Goal: Use online tool/utility: Utilize a website feature to perform a specific function

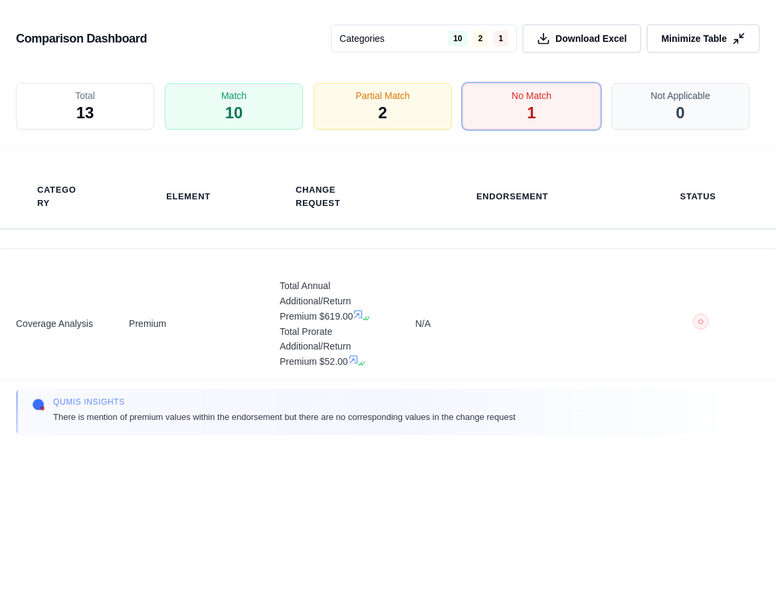
scroll to position [91, 0]
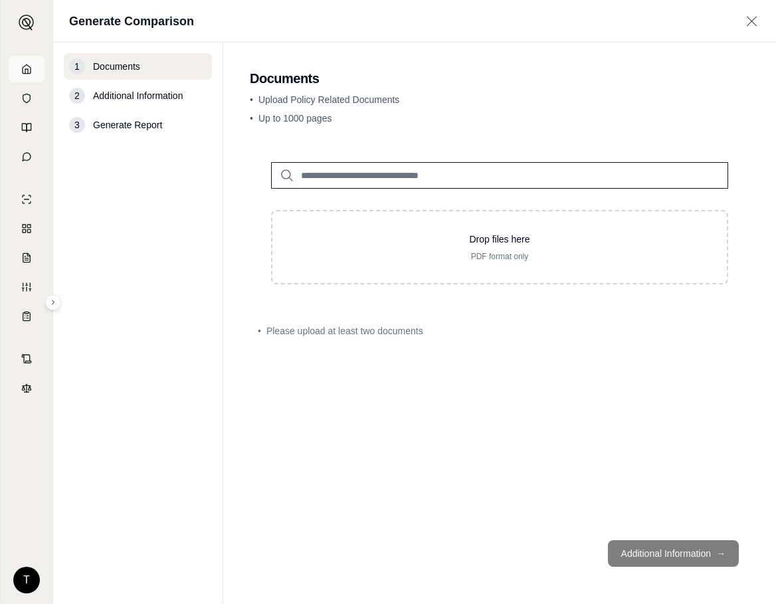
click at [22, 75] on link at bounding box center [27, 69] width 36 height 27
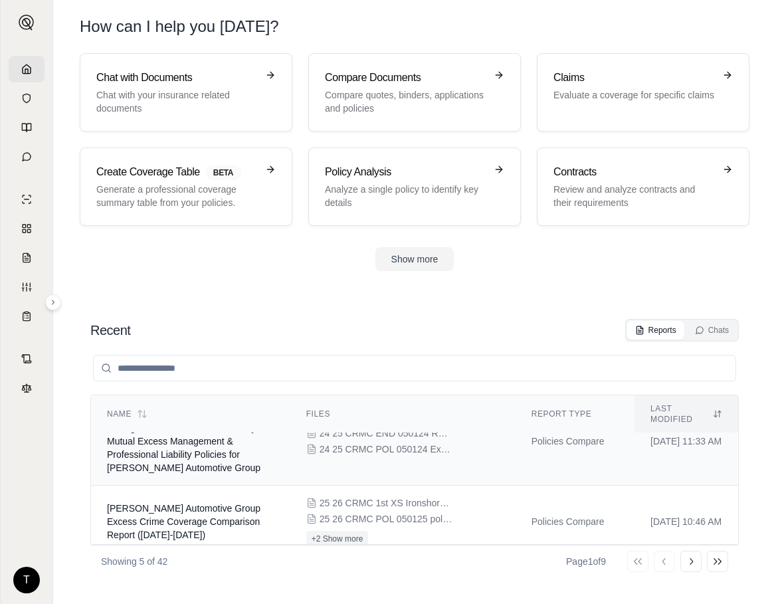
scroll to position [250, 0]
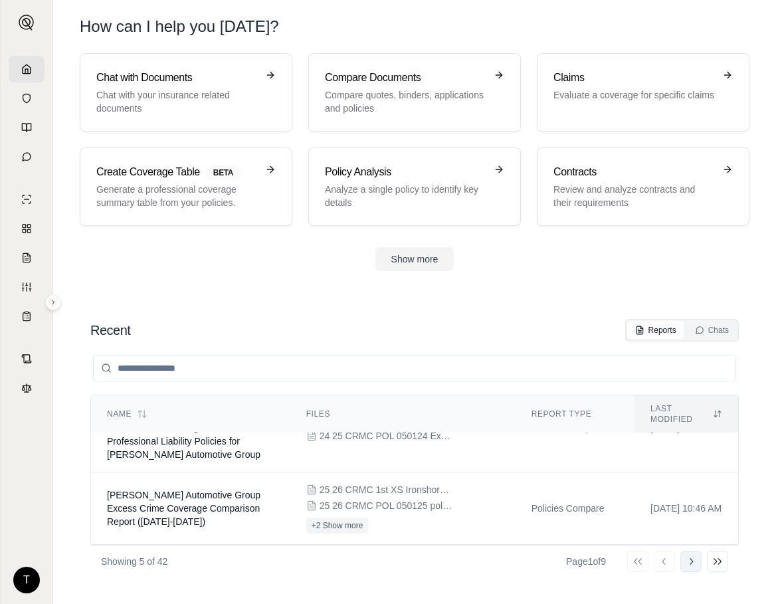
click at [688, 565] on icon at bounding box center [690, 561] width 11 height 11
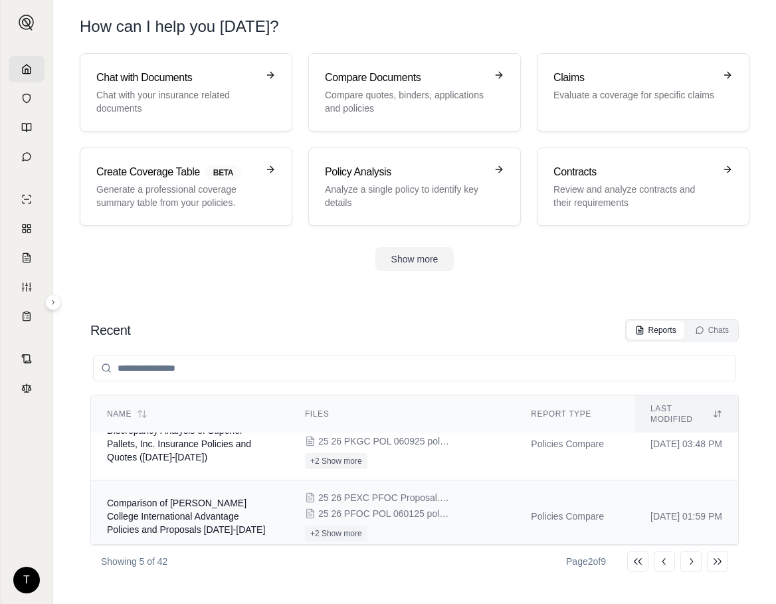
scroll to position [179, 0]
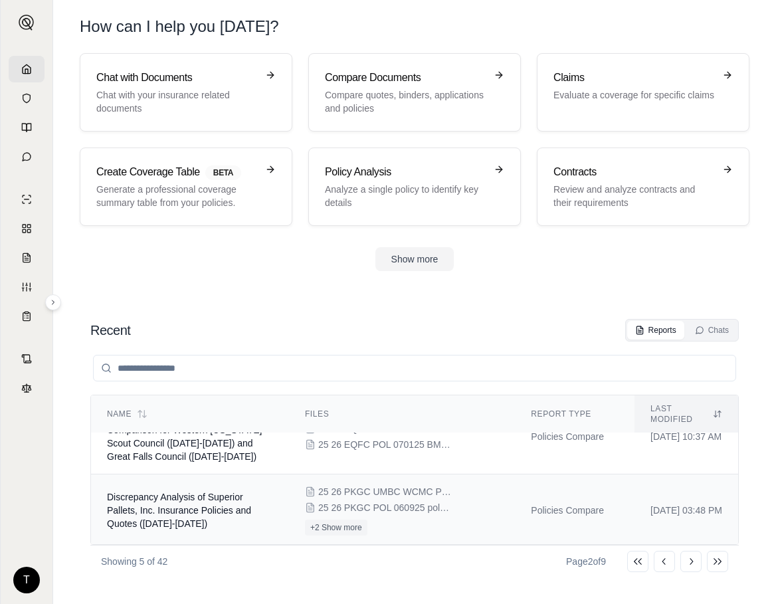
click at [168, 499] on span "Discrepancy Analysis of Superior Pallets, Inc. Insurance Policies and Quotes ([…" at bounding box center [179, 509] width 144 height 37
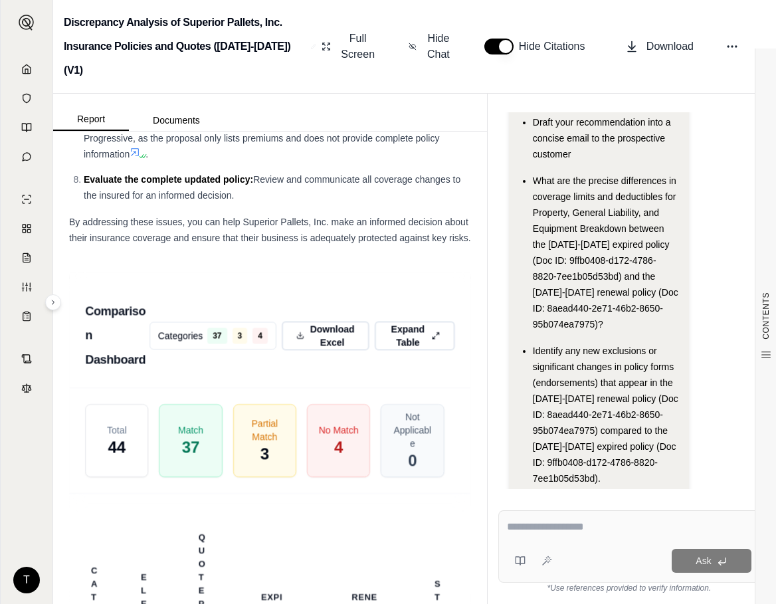
scroll to position [4820, 0]
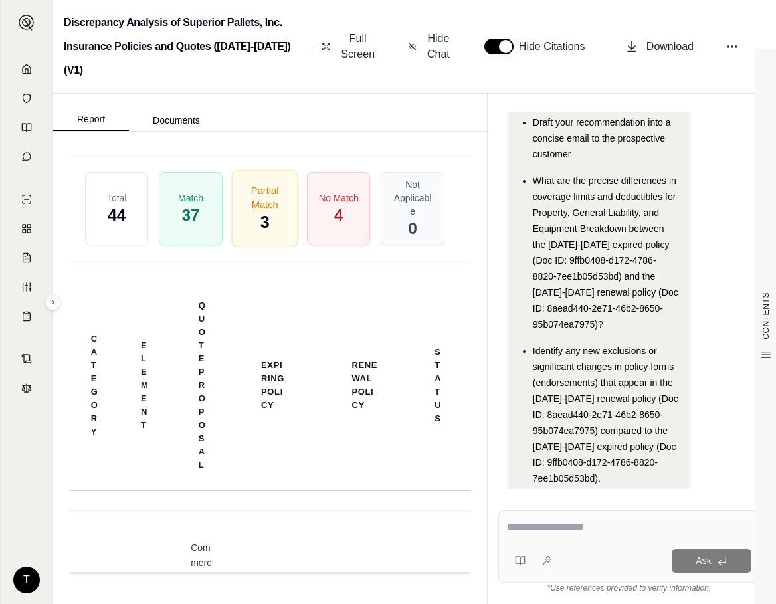
click at [260, 234] on span "3" at bounding box center [264, 223] width 9 height 23
click at [418, 118] on button "Expand Table" at bounding box center [415, 103] width 84 height 31
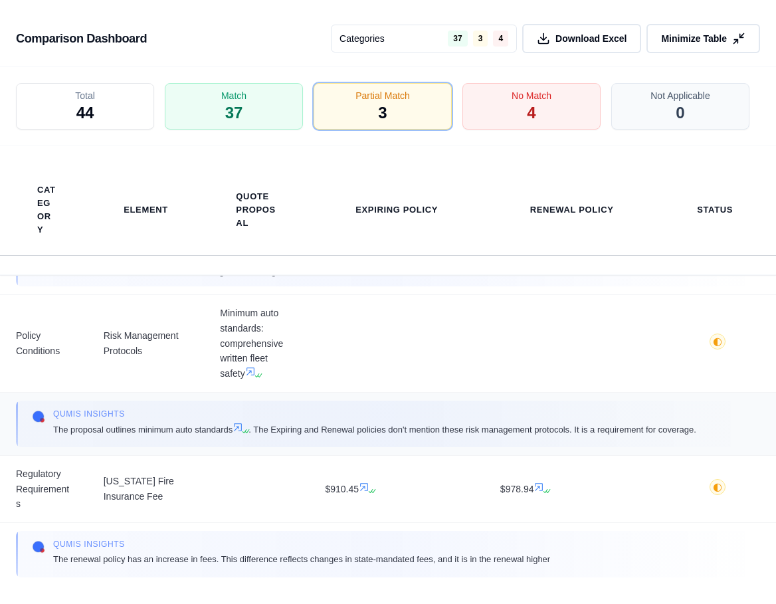
scroll to position [0, 0]
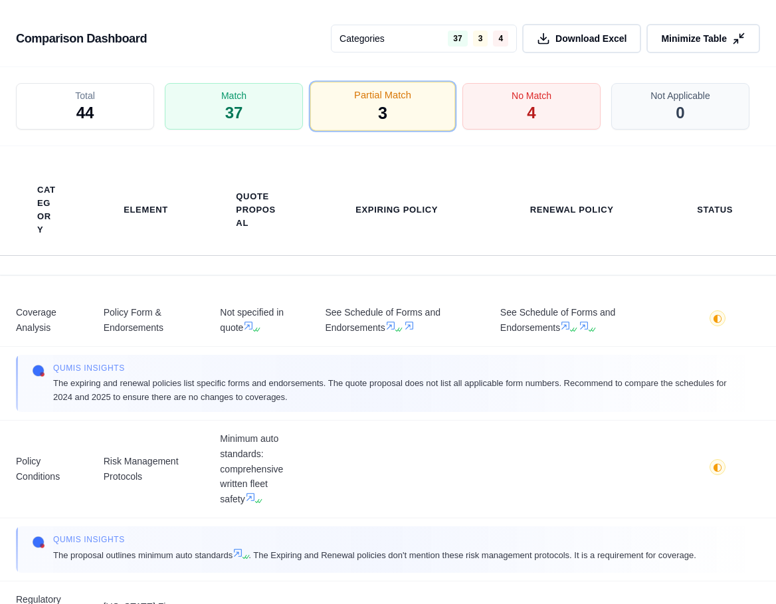
click at [377, 120] on div "Partial Match 3" at bounding box center [382, 106] width 145 height 49
click at [485, 106] on div "No Match 4" at bounding box center [531, 106] width 145 height 49
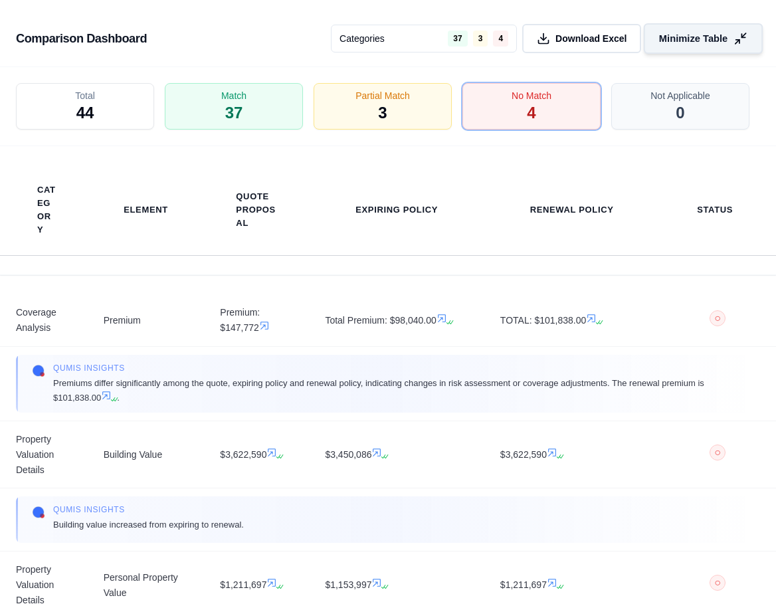
click at [741, 29] on button "Minimize Table" at bounding box center [703, 38] width 119 height 31
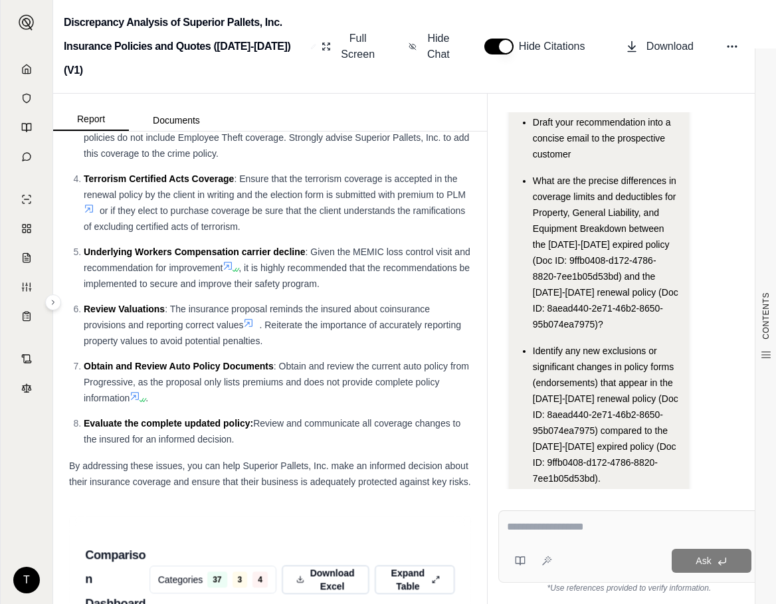
click at [539, 525] on textarea at bounding box center [629, 527] width 244 height 16
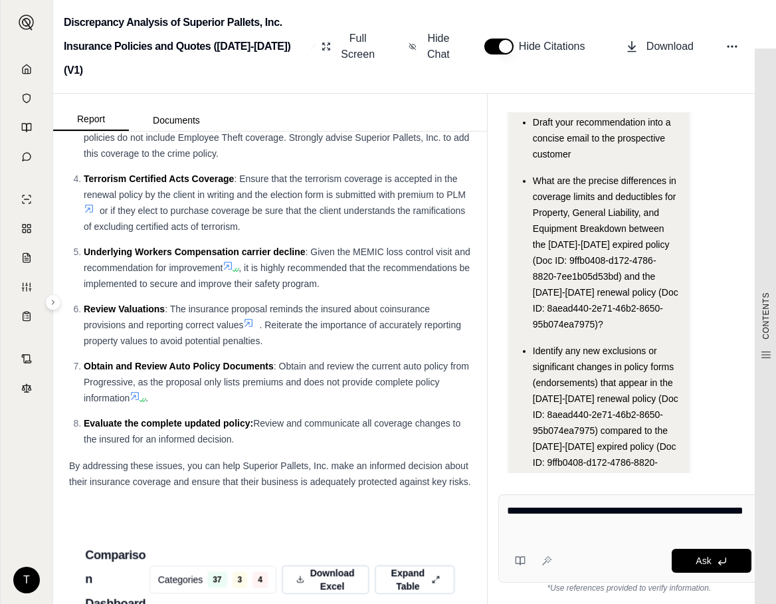
type textarea "**********"
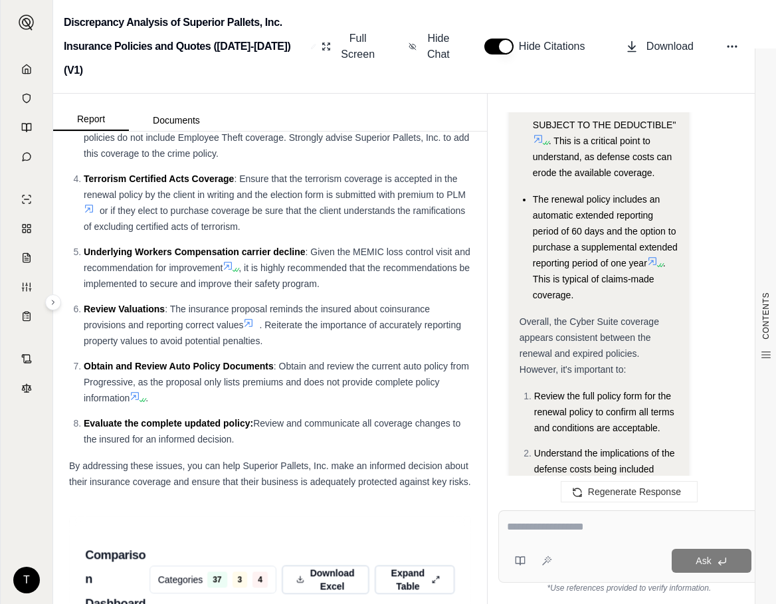
scroll to position [5253, 0]
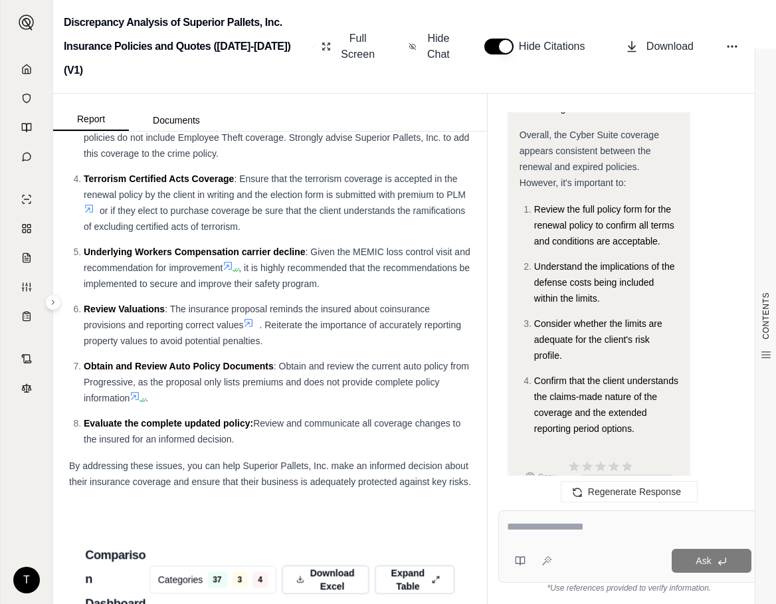
click at [523, 525] on textarea at bounding box center [629, 527] width 244 height 16
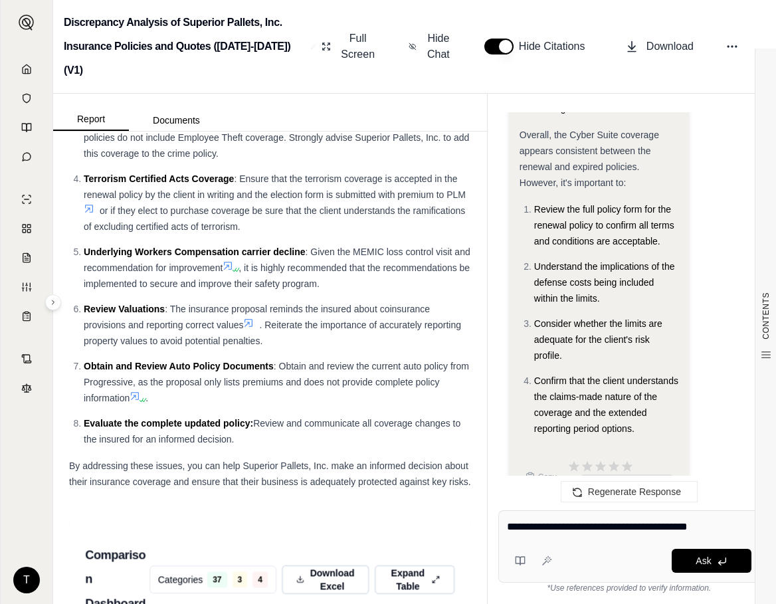
click at [727, 526] on textarea "**********" at bounding box center [629, 527] width 244 height 16
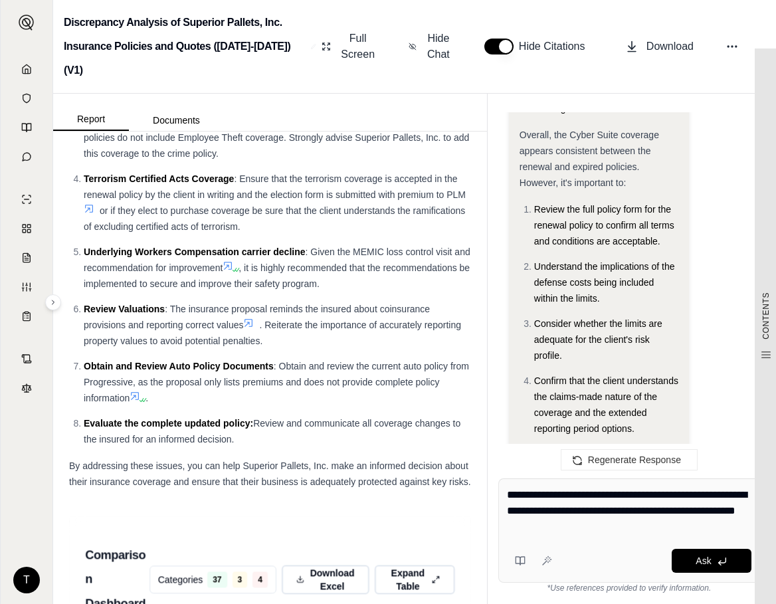
type textarea "**********"
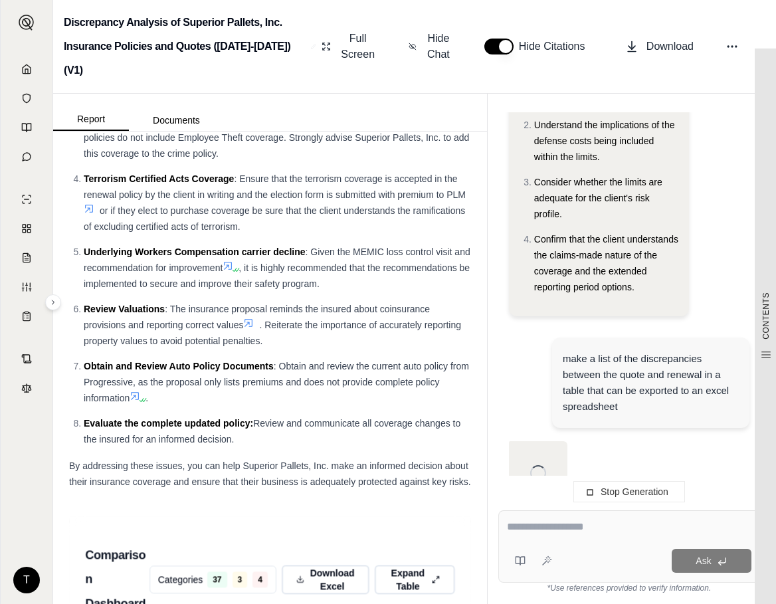
scroll to position [5395, 0]
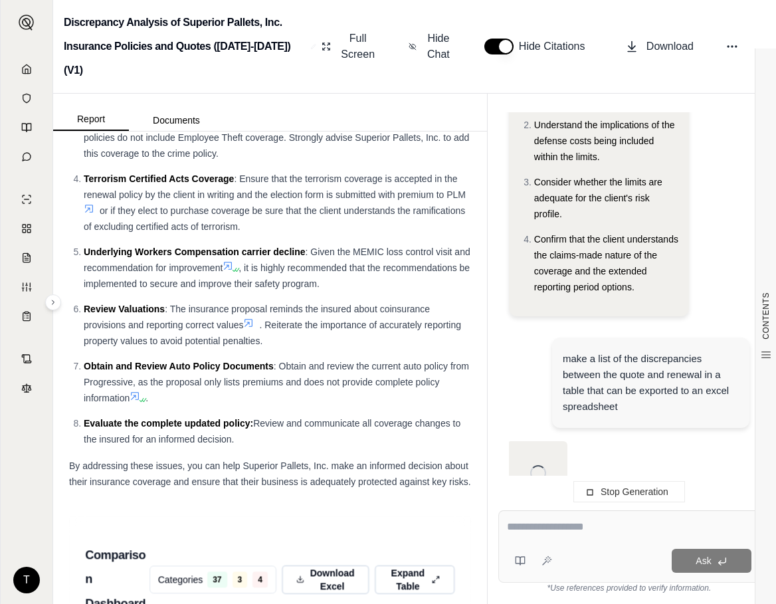
click at [520, 531] on textarea at bounding box center [629, 527] width 244 height 16
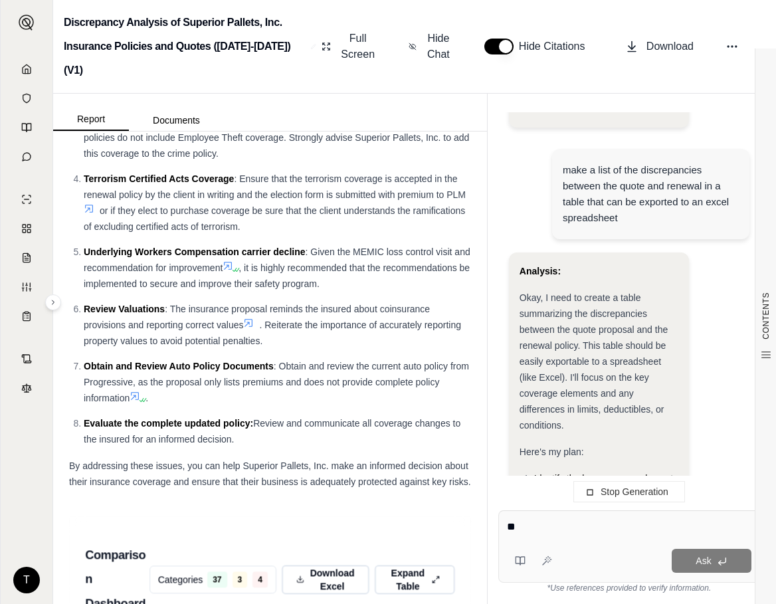
type textarea "*"
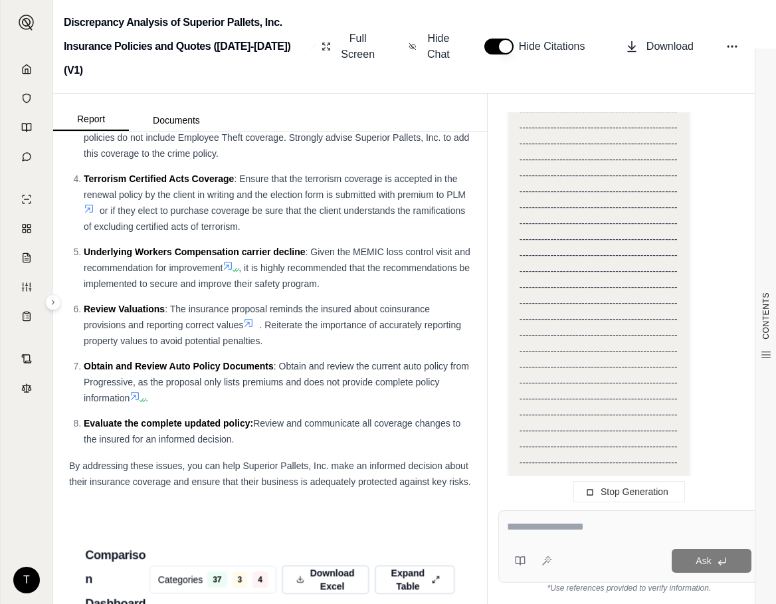
scroll to position [11655, 0]
click at [521, 538] on div at bounding box center [629, 529] width 244 height 21
click at [522, 532] on textarea at bounding box center [629, 527] width 244 height 16
click at [198, 289] on span ", it is highly recommended that the recommendations be implemented to secure an…" at bounding box center [277, 275] width 386 height 27
click at [169, 161] on li "Employee Theft Coverage: Given the risk of employee dishonesty, the expired and…" at bounding box center [277, 138] width 387 height 48
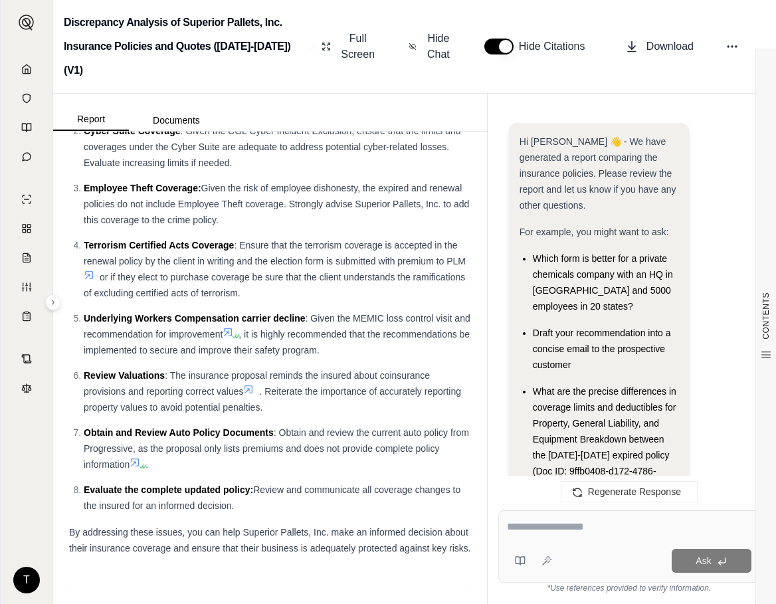
scroll to position [40047, 0]
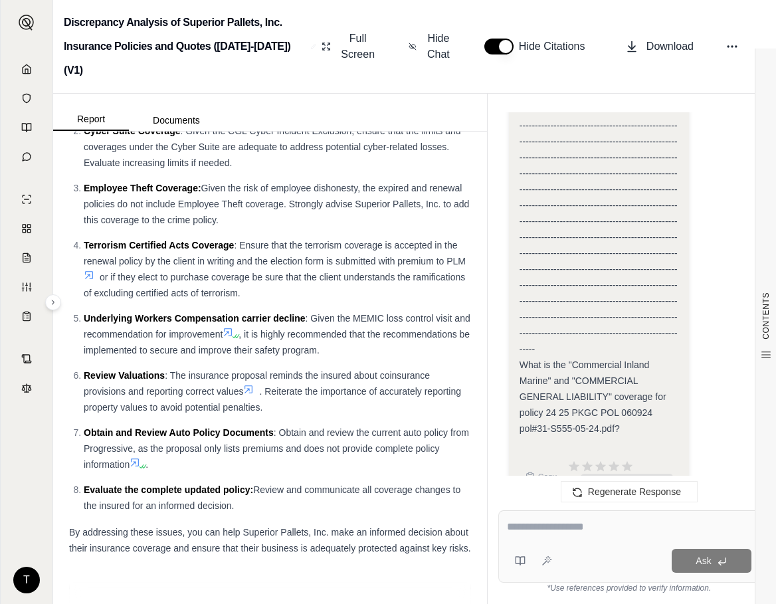
drag, startPoint x: 418, startPoint y: 572, endPoint x: 433, endPoint y: 568, distance: 15.1
click at [418, 513] on li "Evaluate the complete updated policy: Review and communicate all coverage chang…" at bounding box center [277, 497] width 387 height 32
click at [42, 508] on div "T" at bounding box center [27, 324] width 52 height 559
click at [252, 228] on li "Employee Theft Coverage: Given the risk of employee dishonesty, the expired and…" at bounding box center [277, 204] width 387 height 48
click at [335, 513] on ol "Thoroughly Discuss Exclusions : Engage in detailed discussions with PLM regardi…" at bounding box center [270, 282] width 402 height 464
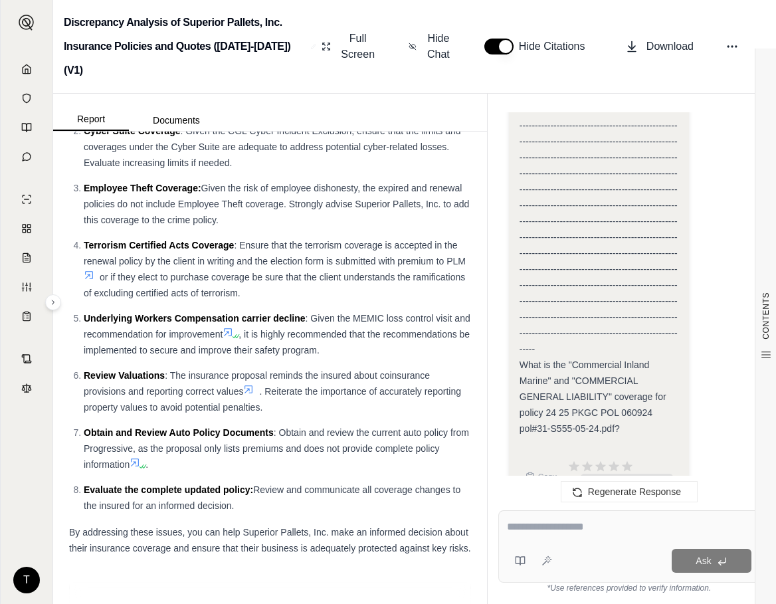
click at [23, 74] on link at bounding box center [27, 69] width 36 height 27
click at [24, 70] on html "T Discrepancy Analysis of Superior Pallets, Inc. Insurance Policies and Quotes …" at bounding box center [388, 302] width 776 height 604
click at [282, 209] on html "T Discrepancy Analysis of Superior Pallets, Inc. Insurance Policies and Quotes …" at bounding box center [388, 302] width 776 height 604
click at [529, 537] on html "T Discrepancy Analysis of Superior Pallets, Inc. Insurance Policies and Quotes …" at bounding box center [388, 302] width 776 height 604
click at [537, 549] on html "T Discrepancy Analysis of Superior Pallets, Inc. Insurance Policies and Quotes …" at bounding box center [388, 302] width 776 height 604
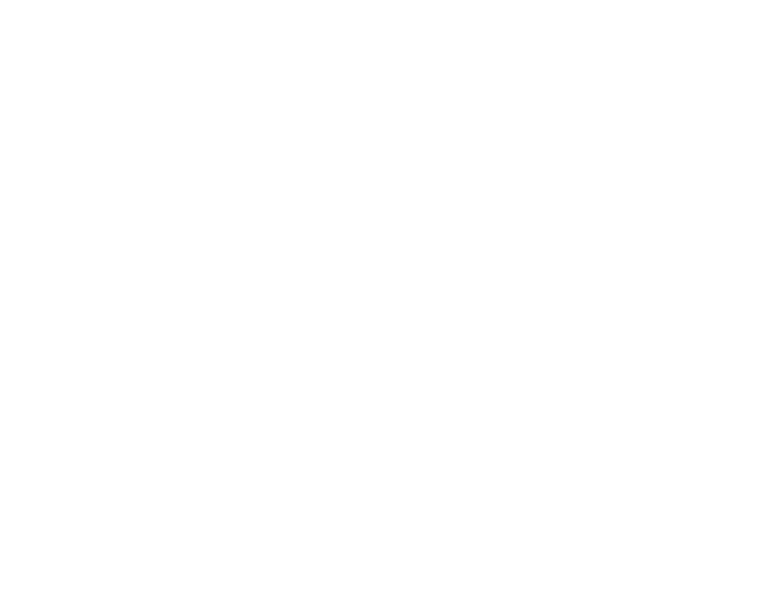
click at [542, 0] on html at bounding box center [388, 0] width 776 height 0
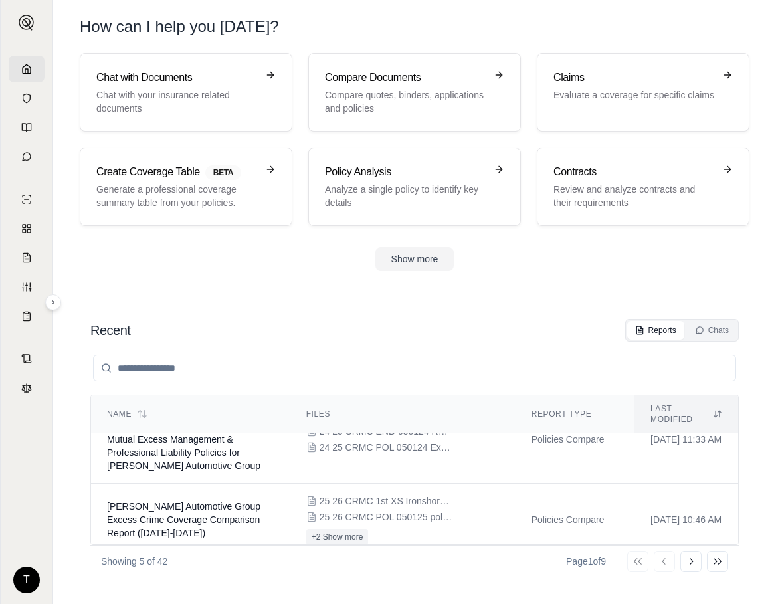
scroll to position [250, 0]
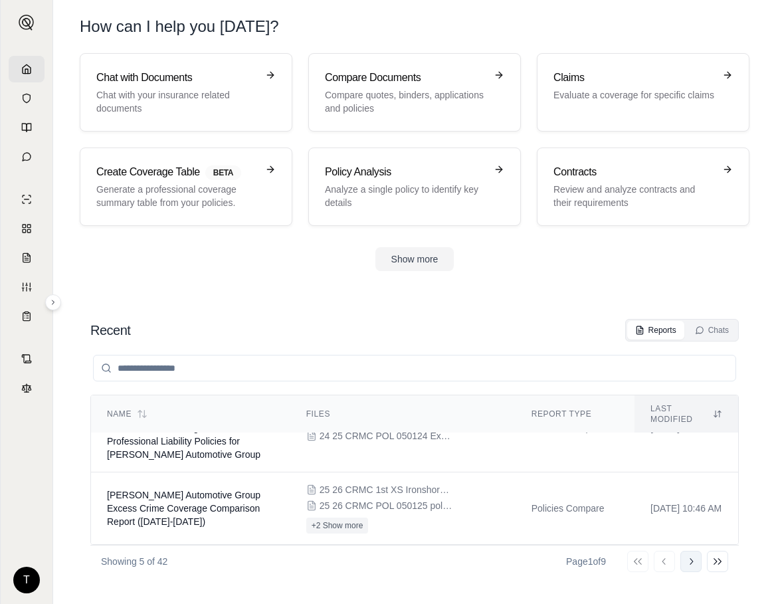
click at [696, 558] on button "Go to next page" at bounding box center [690, 561] width 21 height 21
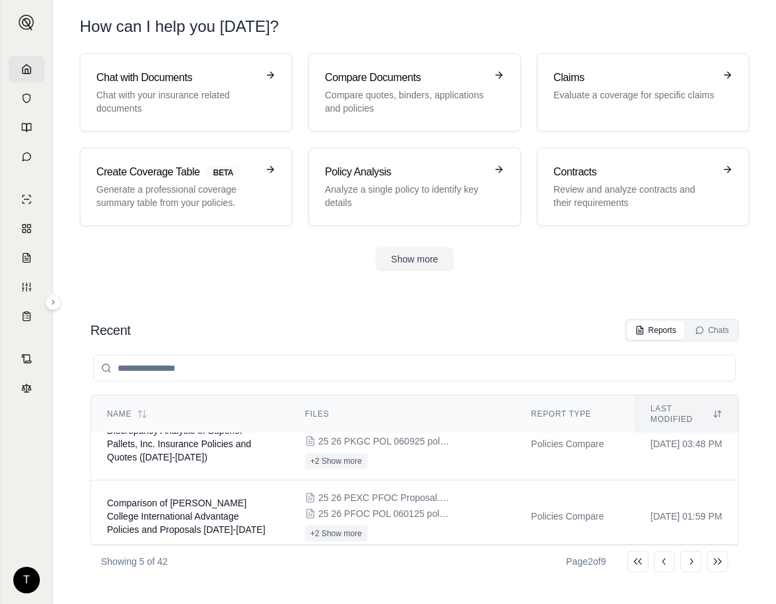
scroll to position [179, 0]
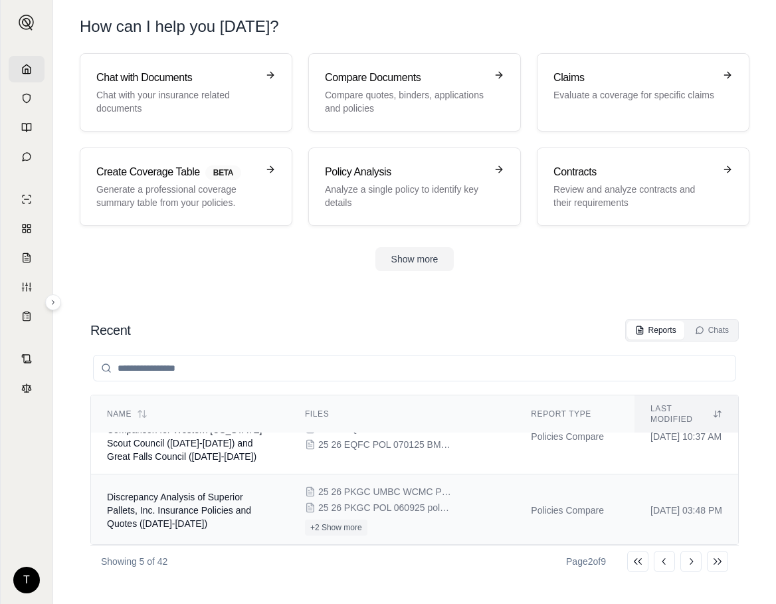
click at [186, 499] on span "Discrepancy Analysis of Superior Pallets, Inc. Insurance Policies and Quotes ([…" at bounding box center [179, 509] width 144 height 37
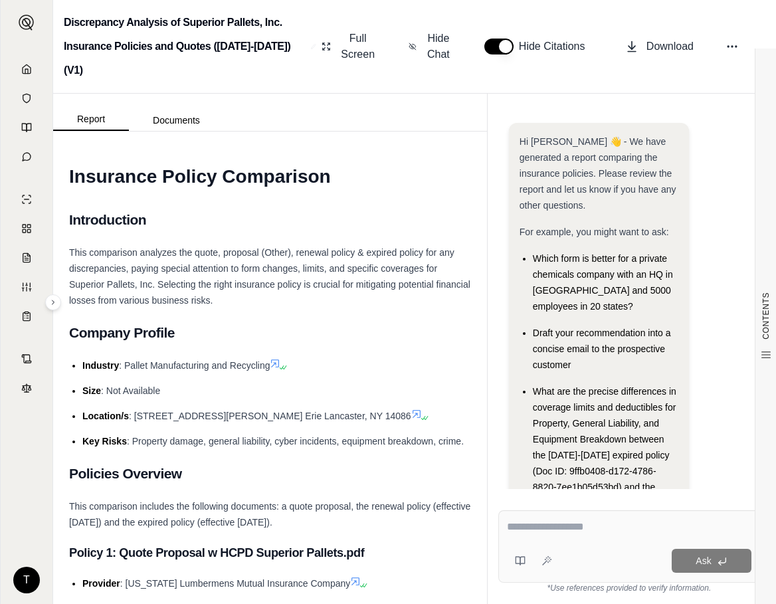
scroll to position [211, 0]
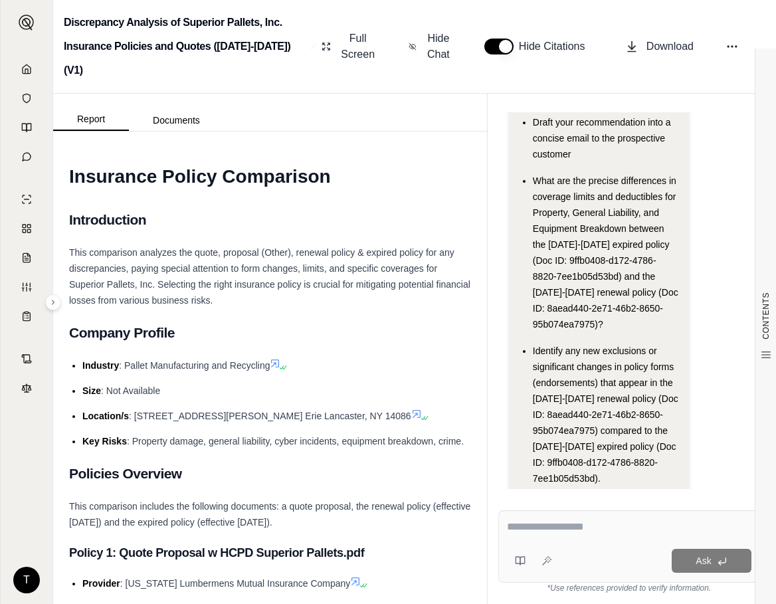
click at [419, 550] on h3 "Policy 1: Quote Proposal w HCPD Superior Pallets.pdf" at bounding box center [270, 553] width 402 height 24
click at [548, 531] on textarea at bounding box center [629, 527] width 244 height 16
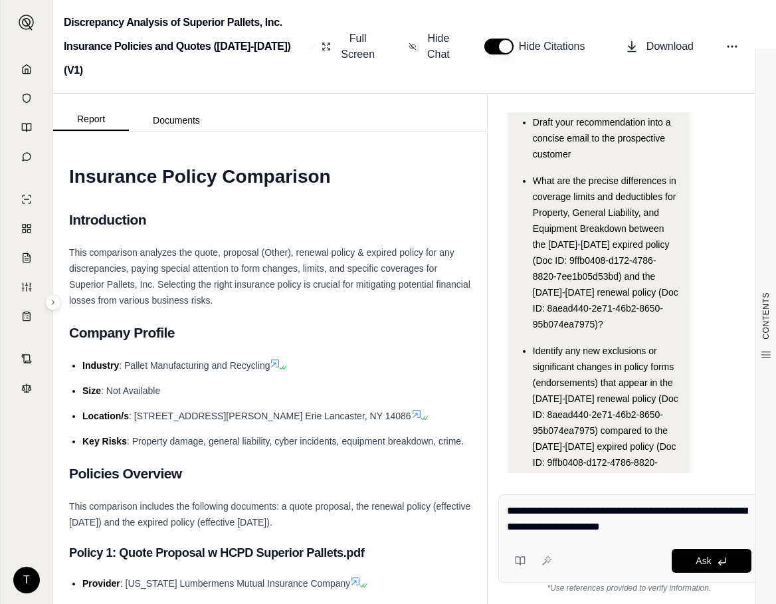
type textarea "**********"
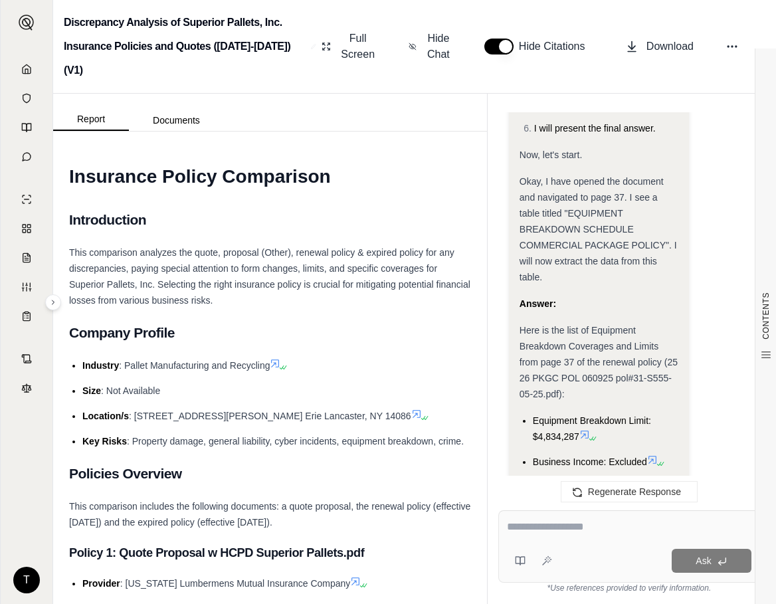
scroll to position [1061, 0]
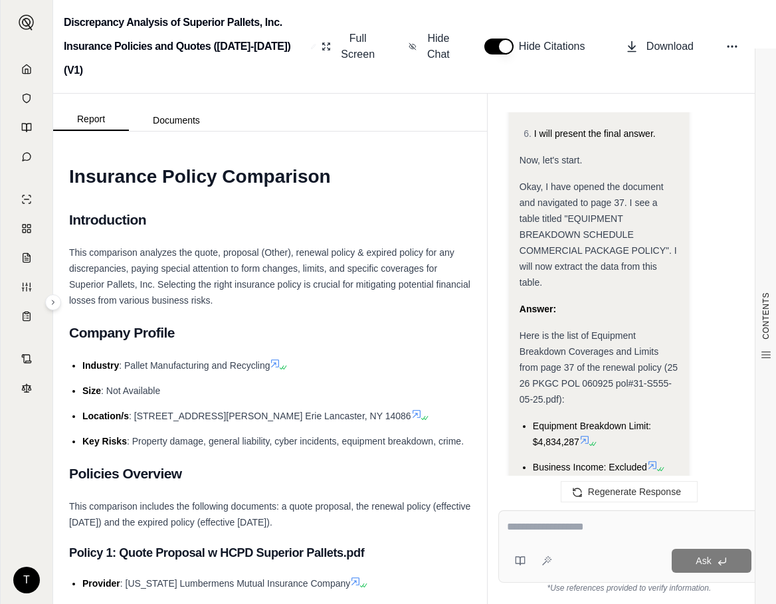
click at [505, 39] on button "button" at bounding box center [498, 47] width 29 height 16
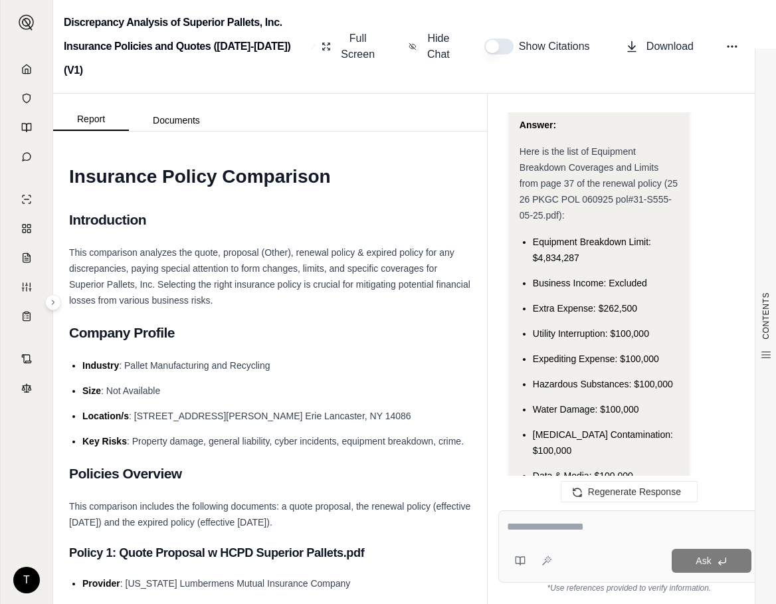
scroll to position [1261, 0]
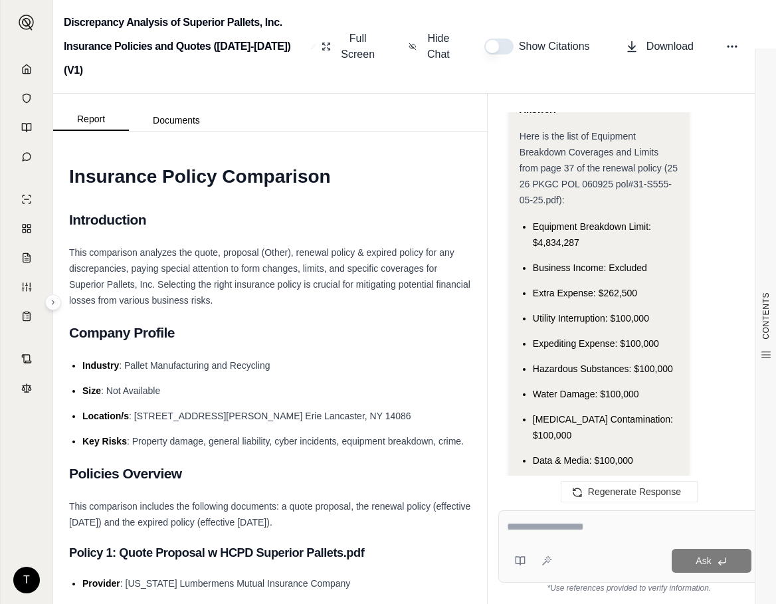
click at [515, 521] on textarea at bounding box center [629, 527] width 244 height 16
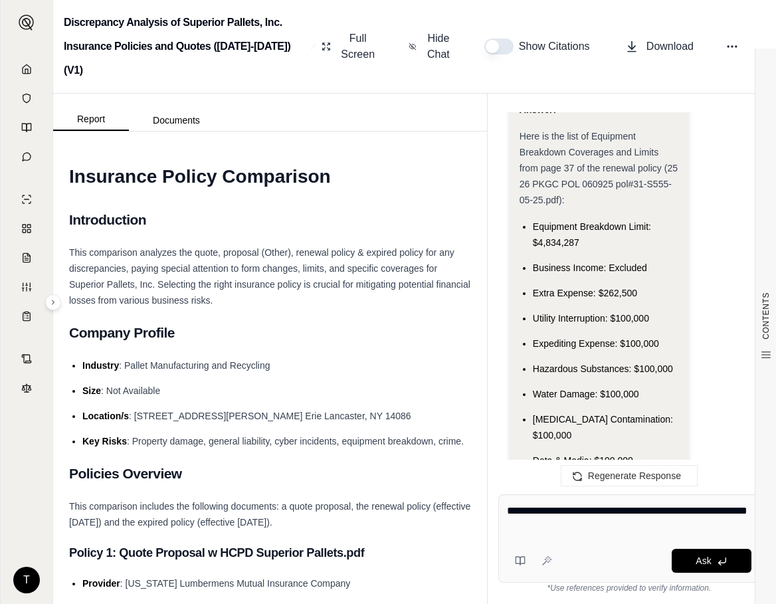
type textarea "**********"
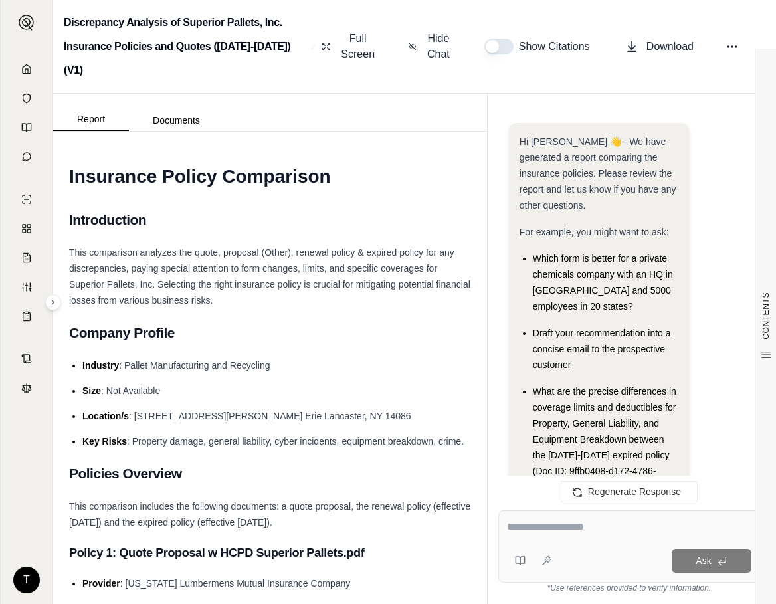
scroll to position [2500, 0]
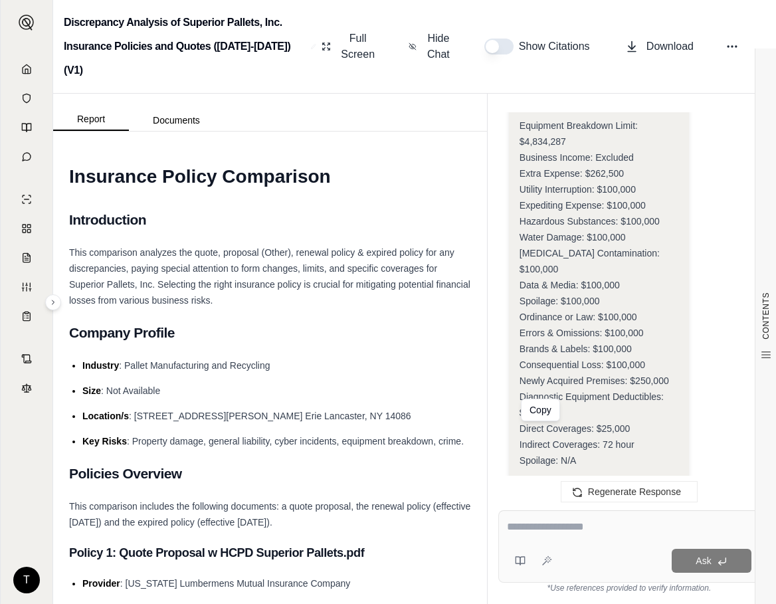
click at [537, 495] on button "Copy" at bounding box center [540, 508] width 43 height 27
click at [533, 524] on textarea at bounding box center [629, 527] width 244 height 16
click at [521, 533] on textarea at bounding box center [629, 527] width 244 height 16
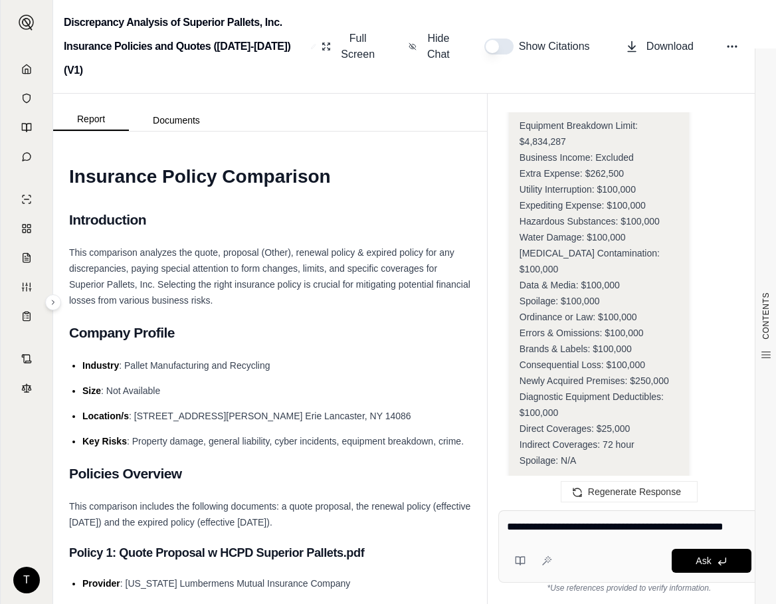
paste textarea "******"
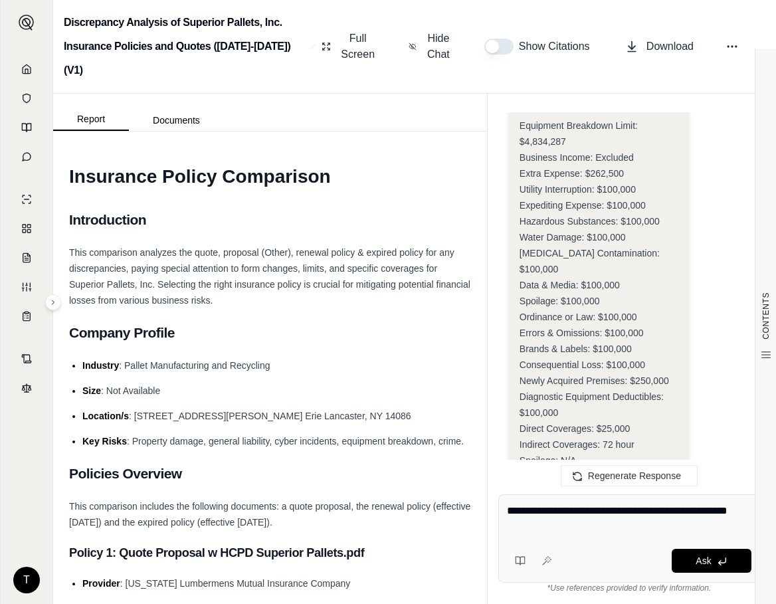
paste textarea "******"
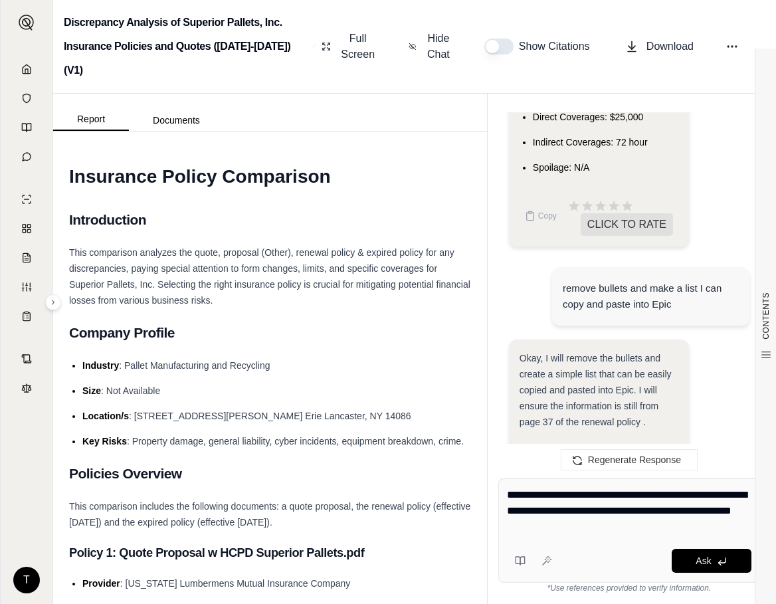
scroll to position [1836, 0]
drag, startPoint x: 648, startPoint y: 232, endPoint x: 682, endPoint y: 244, distance: 35.7
click at [682, 282] on div "remove bullets and make a list I can copy and paste into Epic" at bounding box center [651, 298] width 176 height 32
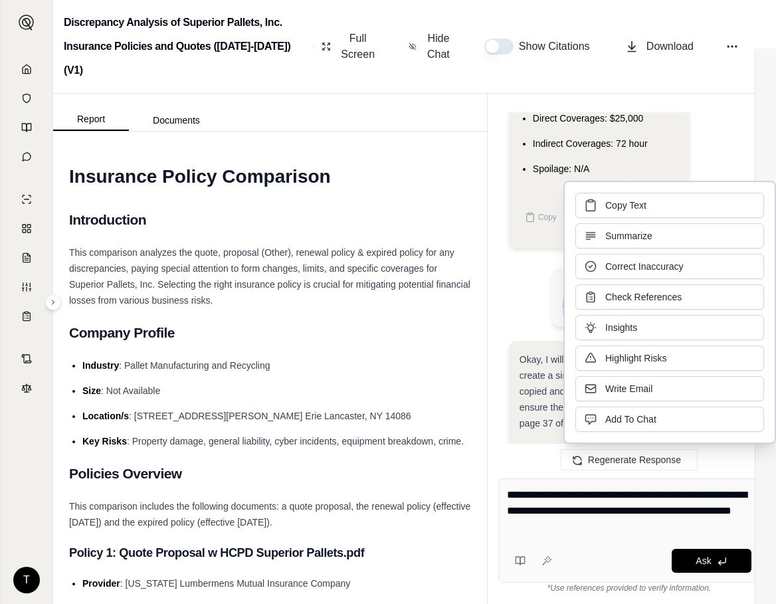
copy div "make a list I can copy and paste into Epic"
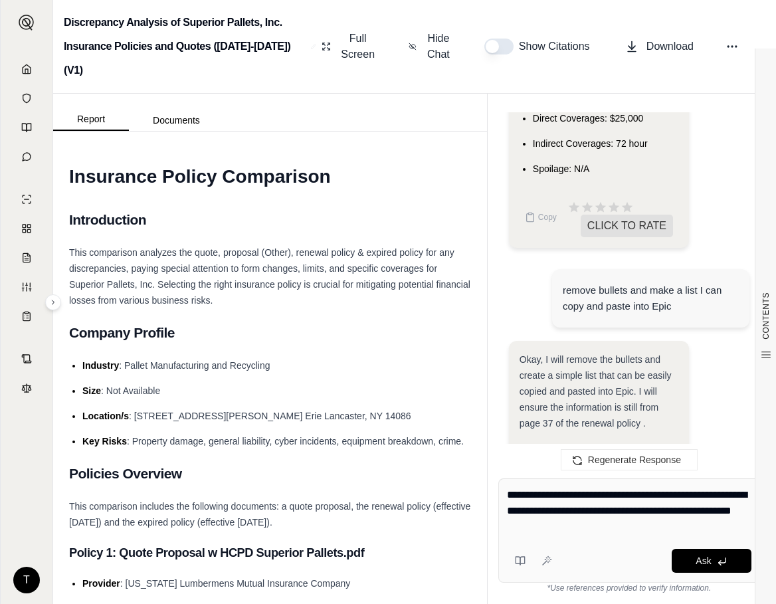
click at [519, 500] on textarea "**********" at bounding box center [629, 511] width 244 height 48
click at [573, 530] on textarea "**********" at bounding box center [629, 511] width 244 height 48
drag, startPoint x: 573, startPoint y: 530, endPoint x: 555, endPoint y: 531, distance: 17.9
click at [555, 531] on textarea "**********" at bounding box center [629, 511] width 244 height 48
paste textarea "**********"
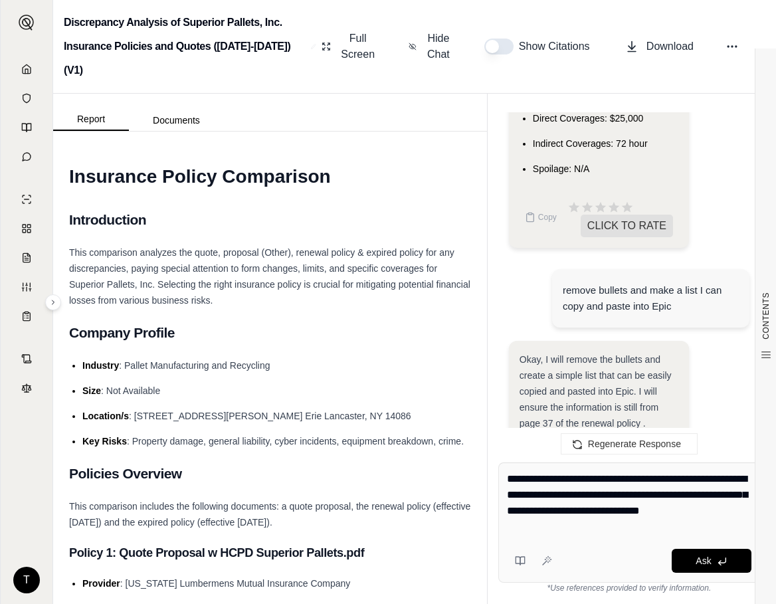
click at [546, 513] on textarea "**********" at bounding box center [629, 503] width 244 height 64
drag, startPoint x: 610, startPoint y: 513, endPoint x: 559, endPoint y: 514, distance: 51.2
click at [559, 514] on textarea "**********" at bounding box center [629, 503] width 244 height 64
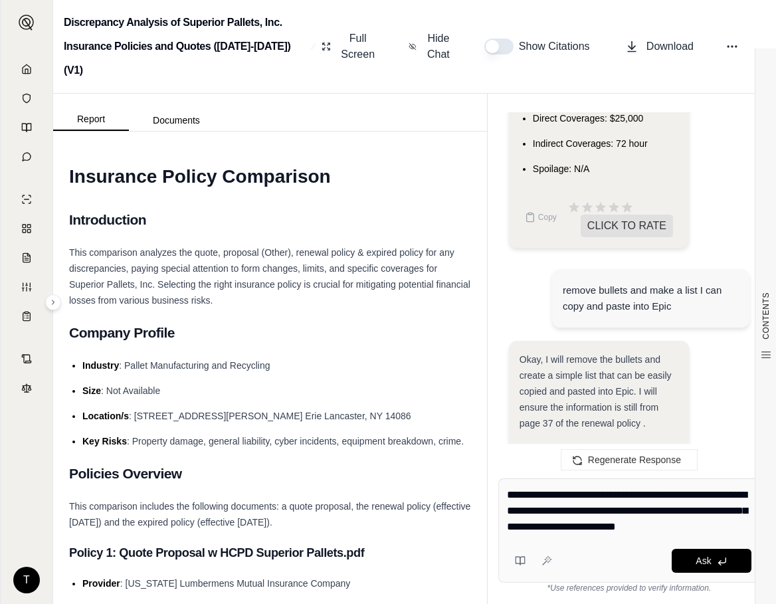
click at [721, 526] on textarea "**********" at bounding box center [629, 511] width 244 height 48
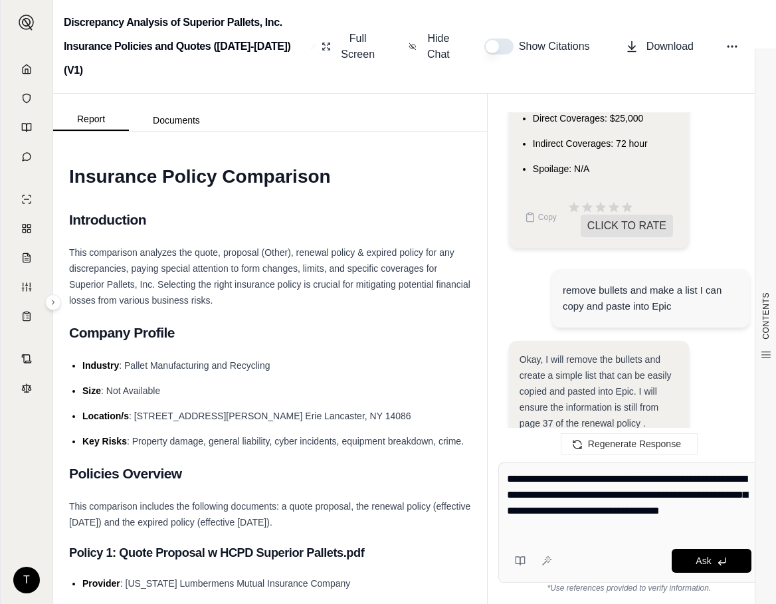
paste textarea "**********"
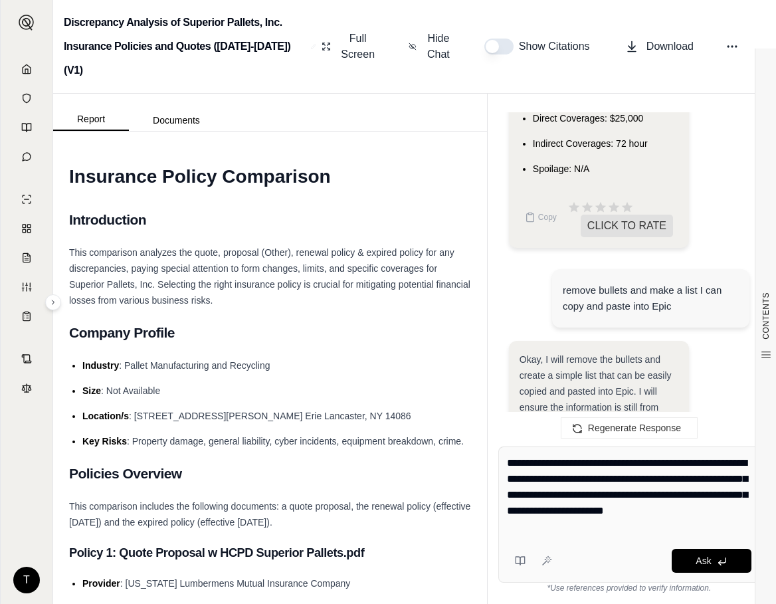
click at [568, 527] on textarea "**********" at bounding box center [629, 495] width 244 height 80
click at [642, 511] on textarea "**********" at bounding box center [629, 495] width 244 height 80
click at [548, 525] on textarea "**********" at bounding box center [629, 495] width 244 height 80
paste textarea "********"
type textarea "**********"
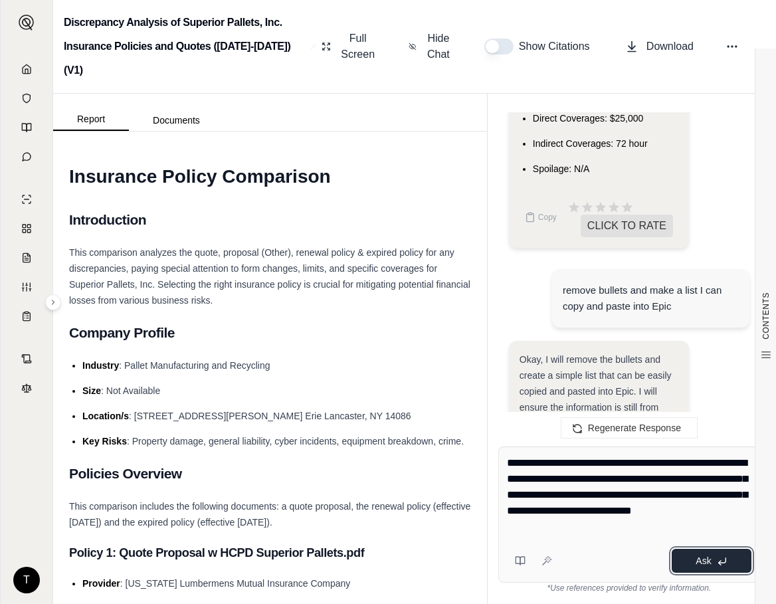
click at [697, 565] on span "Ask" at bounding box center [702, 560] width 15 height 11
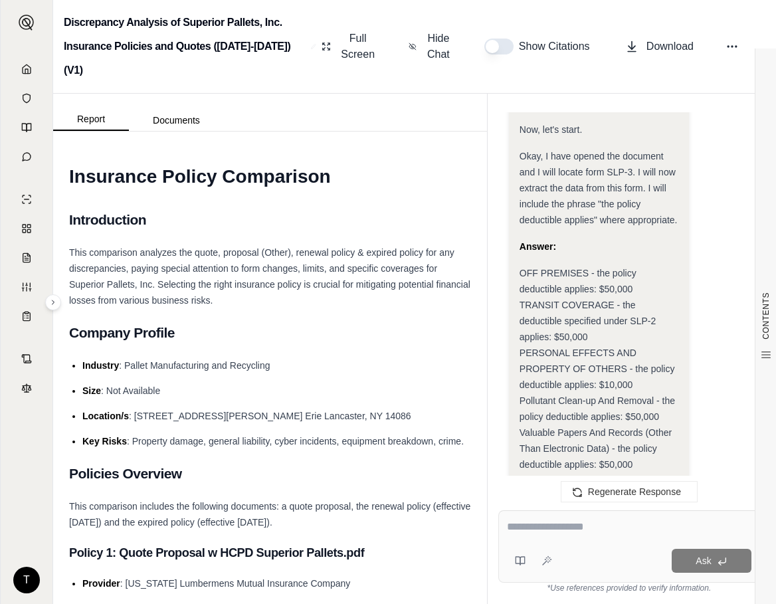
scroll to position [3518, 0]
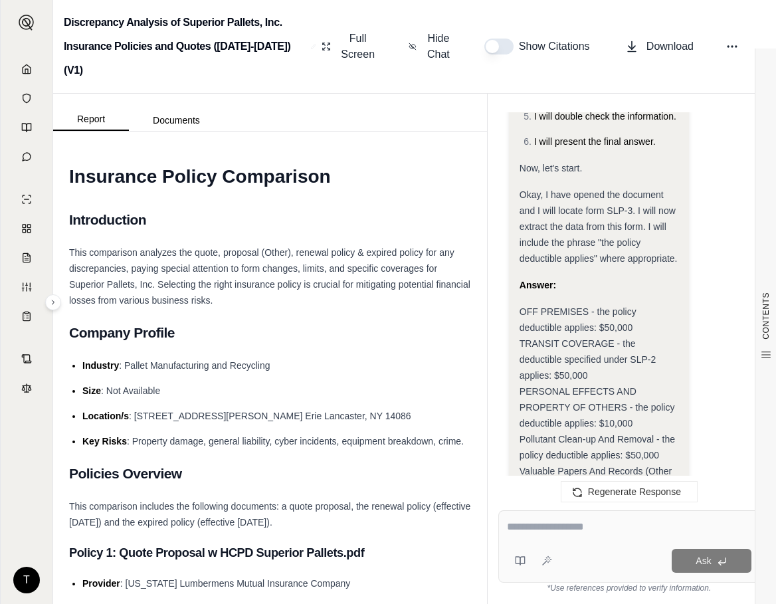
click at [549, 338] on span "TRANSIT COVERAGE - the deductible specified under SLP-2 applies: $50,000" at bounding box center [587, 359] width 136 height 43
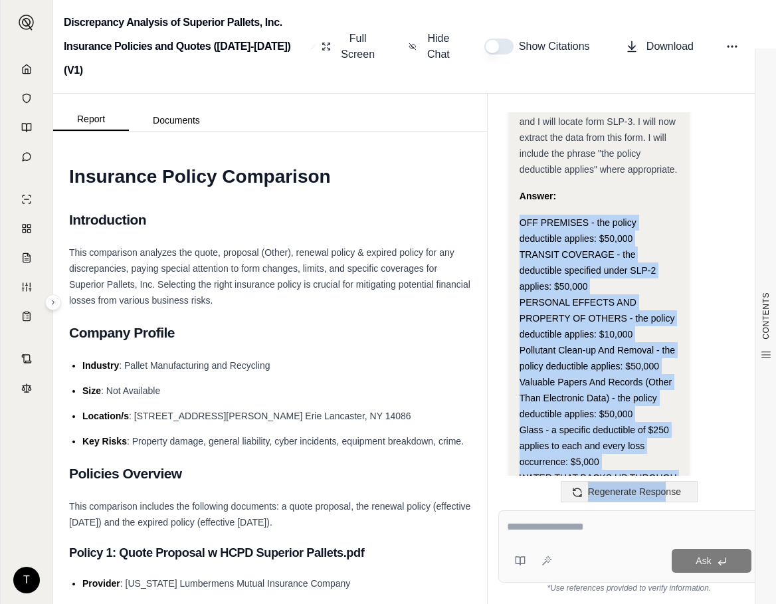
scroll to position [3784, 0]
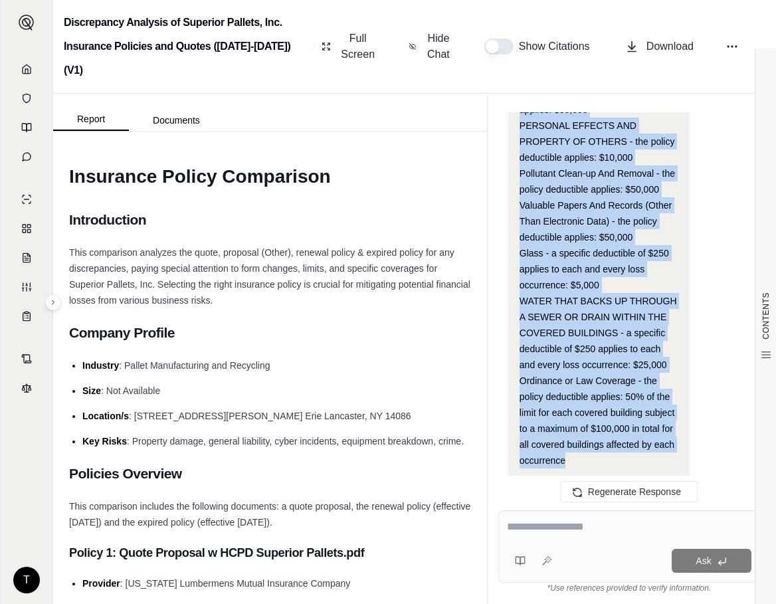
drag, startPoint x: 520, startPoint y: 241, endPoint x: 610, endPoint y: 399, distance: 182.0
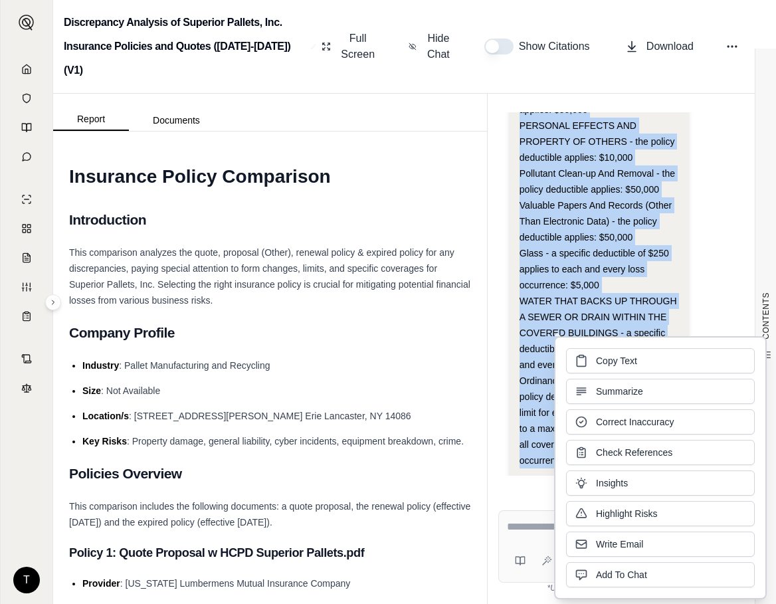
copy div "OFF PREMISES - the policy deductible applies: $50,000 TRANSIT COVERAGE - the de…"
drag, startPoint x: 409, startPoint y: 577, endPoint x: 419, endPoint y: 578, distance: 10.0
click at [409, 577] on li "Provider : [US_STATE] Lumbermens Mutual Insurance Company" at bounding box center [276, 583] width 389 height 16
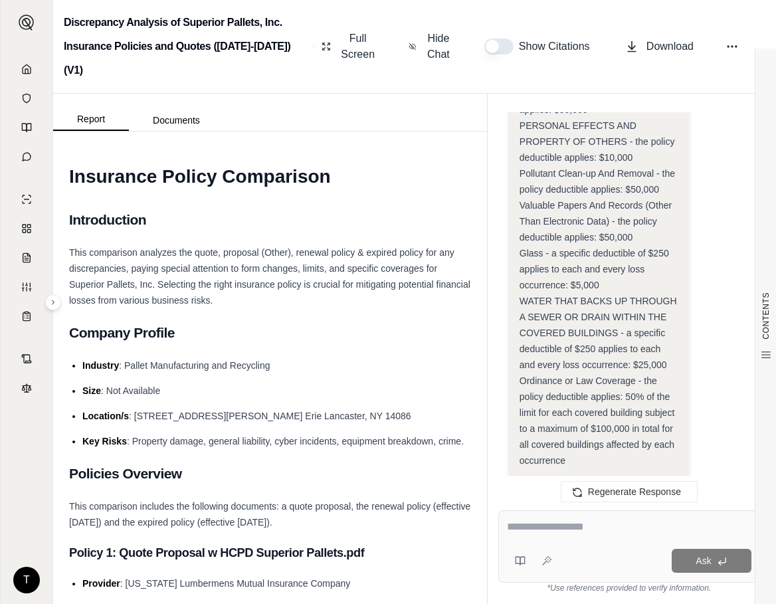
click at [520, 531] on textarea at bounding box center [629, 527] width 244 height 16
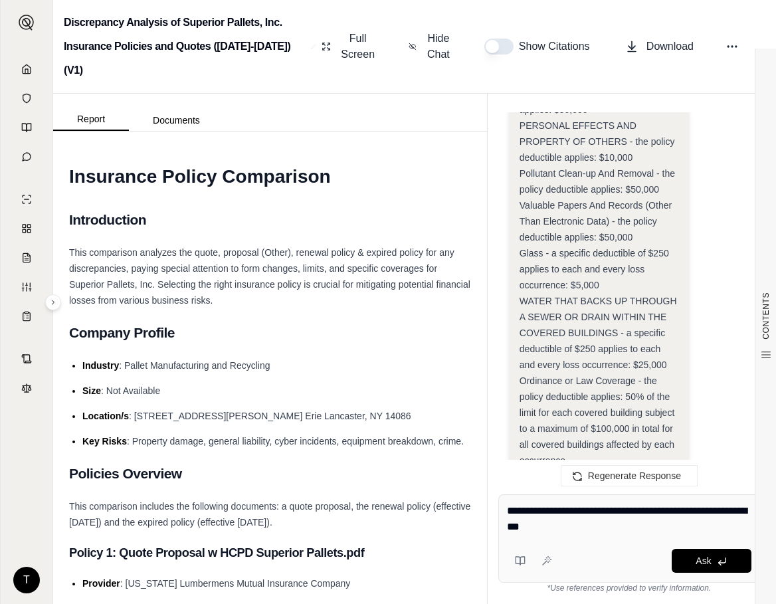
type textarea "**********"
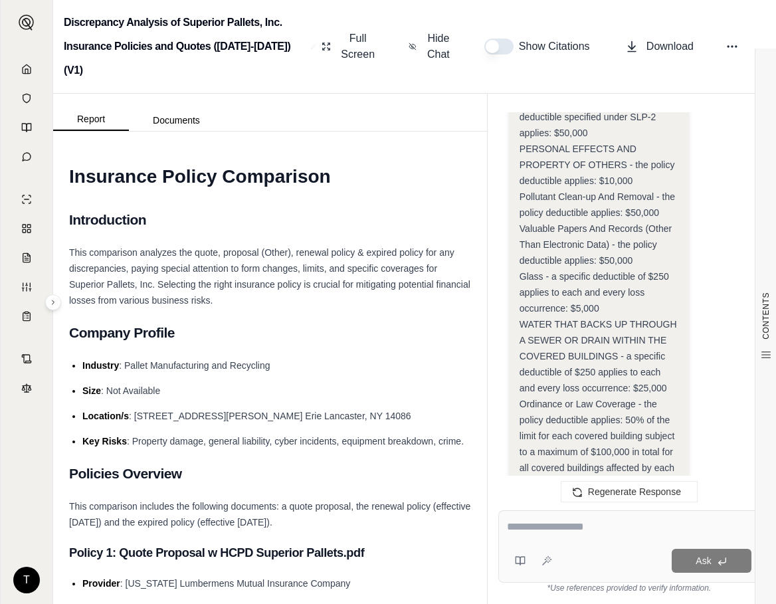
scroll to position [5252, 0]
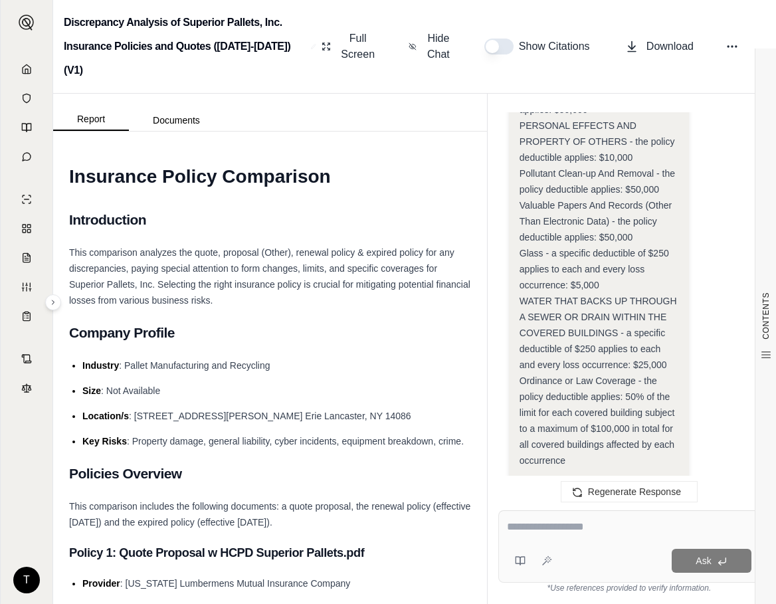
click at [418, 555] on h3 "Policy 1: Quote Proposal w HCPD Superior Pallets.pdf" at bounding box center [270, 553] width 402 height 24
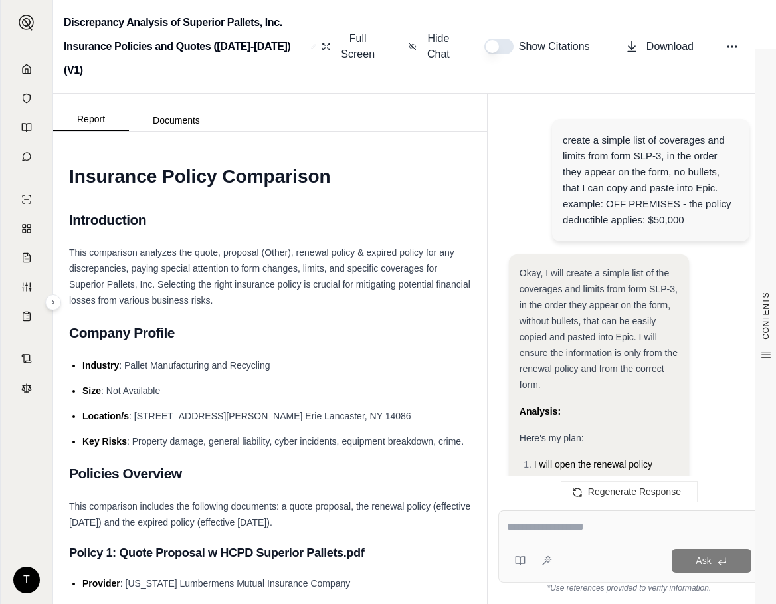
scroll to position [2728, 0]
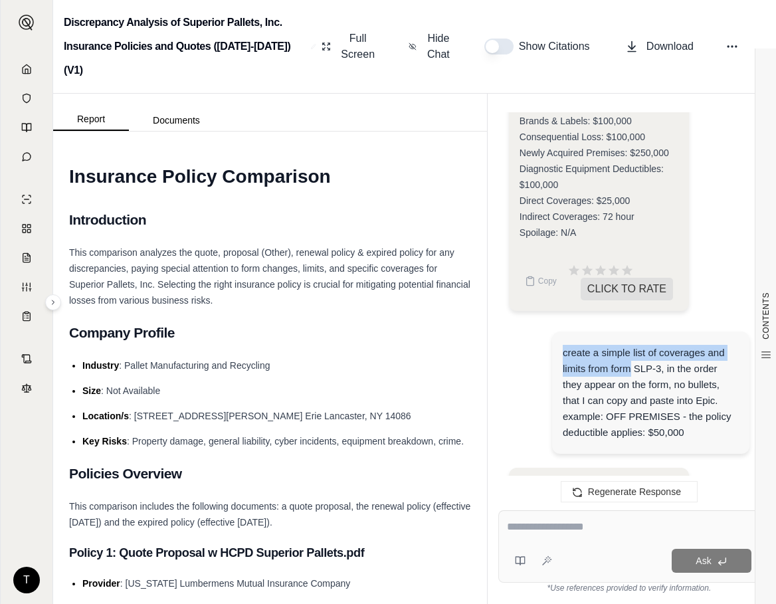
drag, startPoint x: 563, startPoint y: 279, endPoint x: 631, endPoint y: 303, distance: 71.8
click at [631, 345] on div "create a simple list of coverages and limits from form SLP-3, in the order they…" at bounding box center [651, 393] width 176 height 96
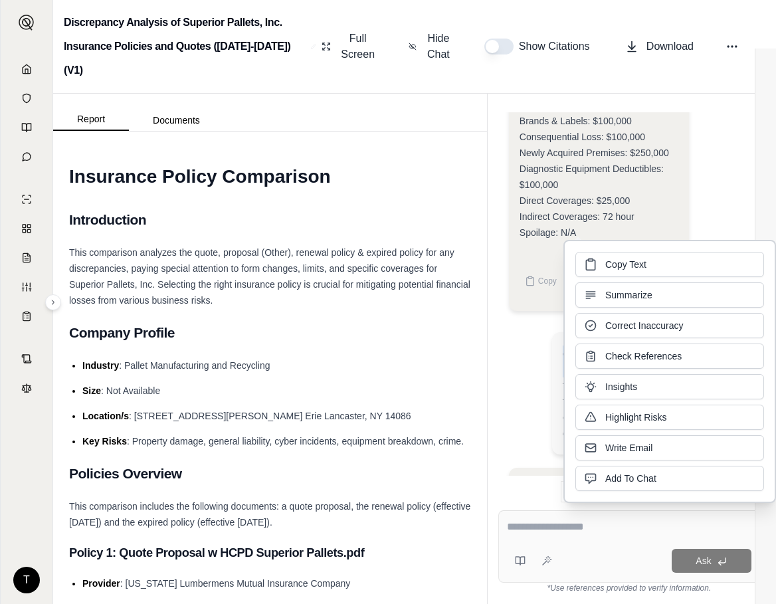
drag, startPoint x: 631, startPoint y: 303, endPoint x: 524, endPoint y: 252, distance: 118.2
click at [524, 321] on div "create a simple list of coverages and limits from form SLP-3, in the order they…" at bounding box center [629, 394] width 240 height 146
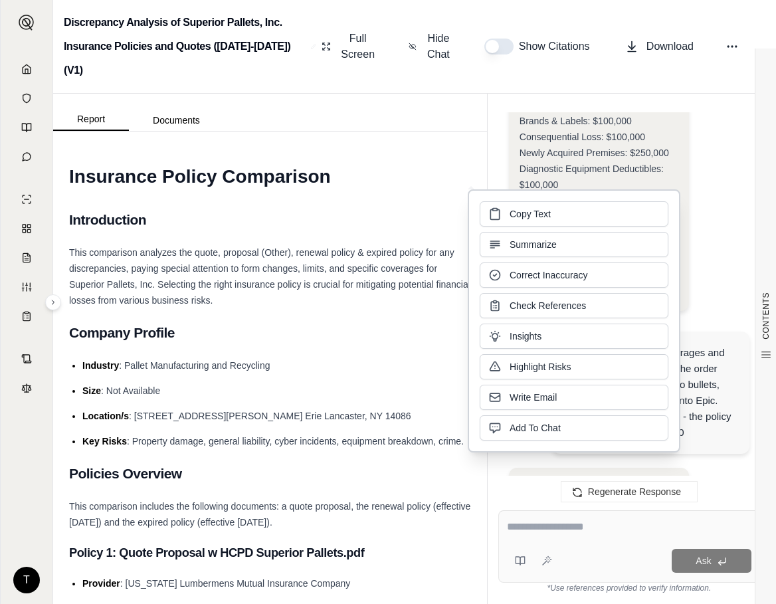
click at [702, 345] on div "create a simple list of coverages and limits from form SLP-3, in the order they…" at bounding box center [651, 393] width 176 height 96
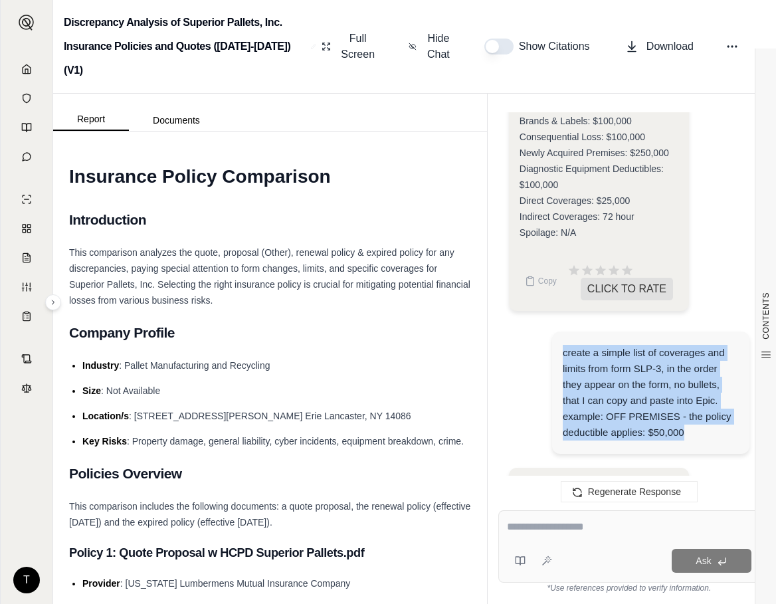
drag, startPoint x: 561, startPoint y: 277, endPoint x: 704, endPoint y: 361, distance: 166.4
click at [704, 361] on div "create a simple list of coverages and limits from form SLP-3, in the order they…" at bounding box center [650, 392] width 197 height 122
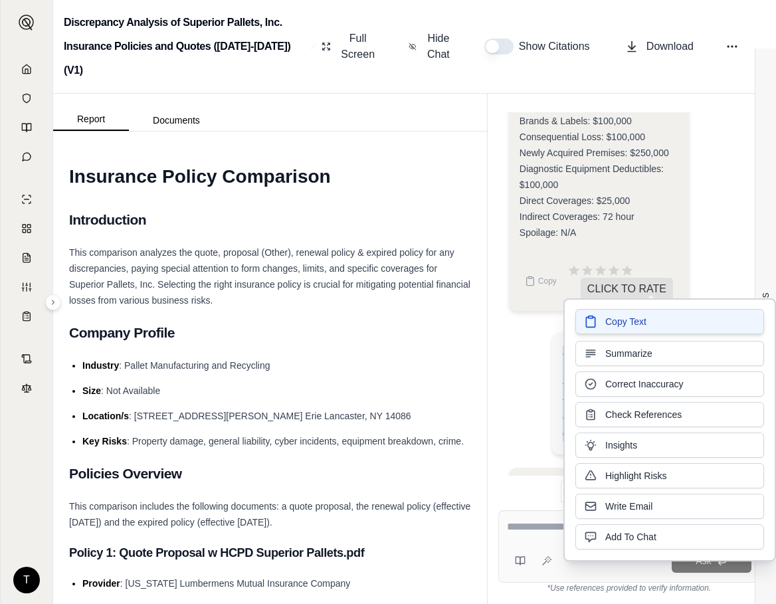
drag, startPoint x: 704, startPoint y: 361, endPoint x: 612, endPoint y: 321, distance: 100.2
click at [612, 321] on span "Copy Text" at bounding box center [625, 321] width 41 height 13
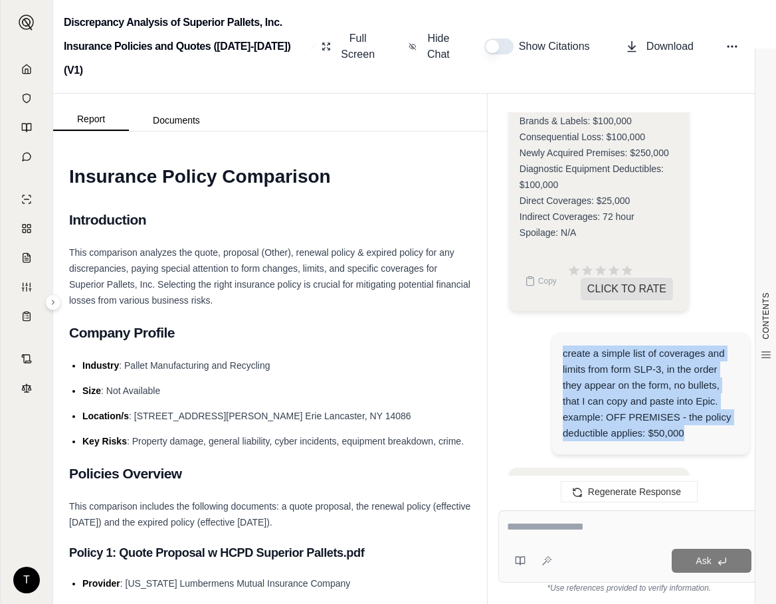
scroll to position [2861, 0]
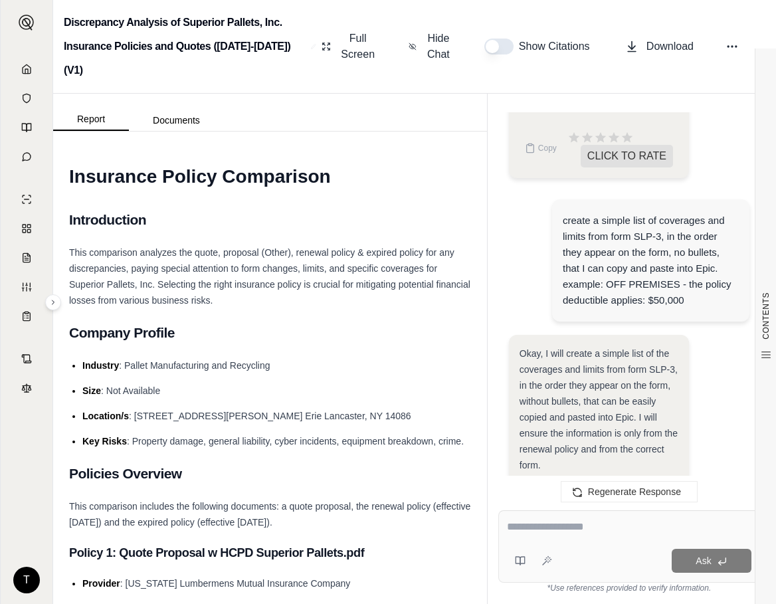
click at [578, 363] on span "Okay, I will create a simple list of the coverages and limits from form SLP-3, …" at bounding box center [598, 409] width 158 height 122
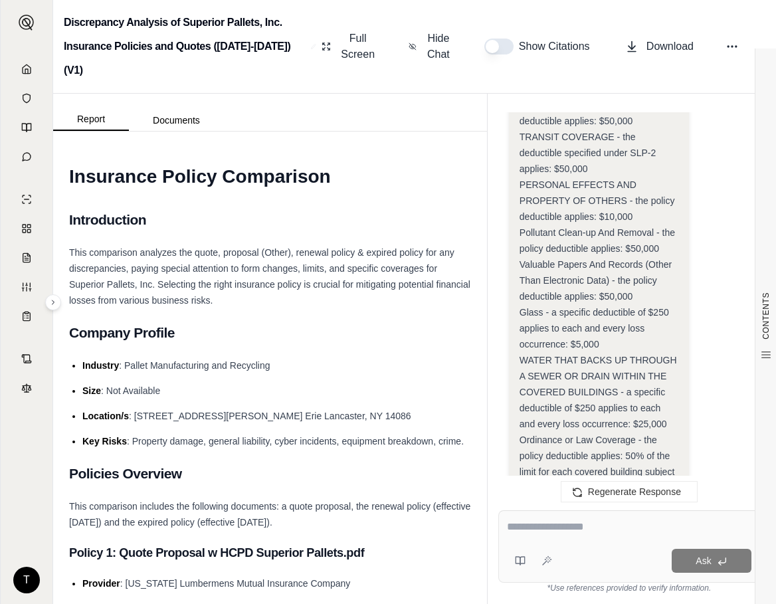
scroll to position [3658, 0]
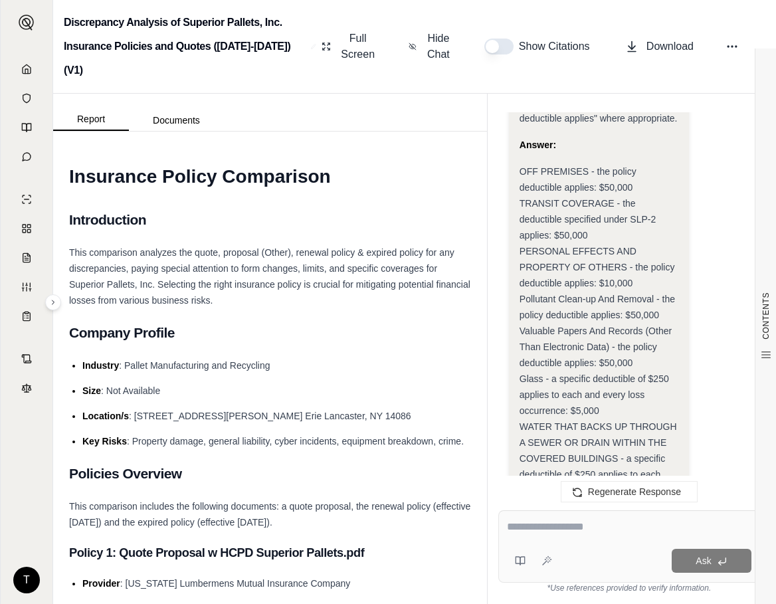
click at [518, 304] on div "Okay, I will create a simple list of the coverages and limits from form SLP-3, …" at bounding box center [599, 101] width 181 height 1127
drag, startPoint x: 520, startPoint y: 308, endPoint x: 610, endPoint y: 333, distance: 93.6
click at [610, 333] on div "OFF PREMISES - the policy deductible applies: $50,000 TRANSIT COVERAGE - the de…" at bounding box center [598, 378] width 159 height 430
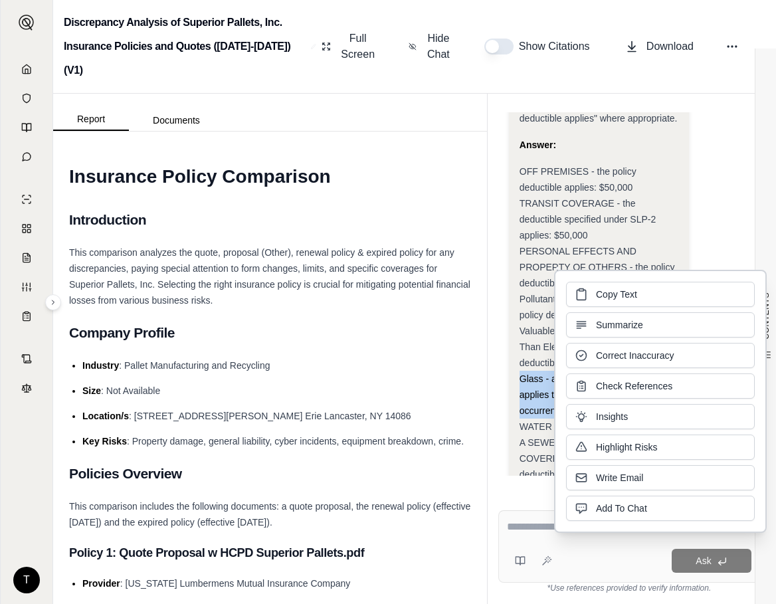
drag, startPoint x: 610, startPoint y: 333, endPoint x: 599, endPoint y: 293, distance: 41.4
click at [599, 293] on span "Copy Text" at bounding box center [616, 294] width 41 height 13
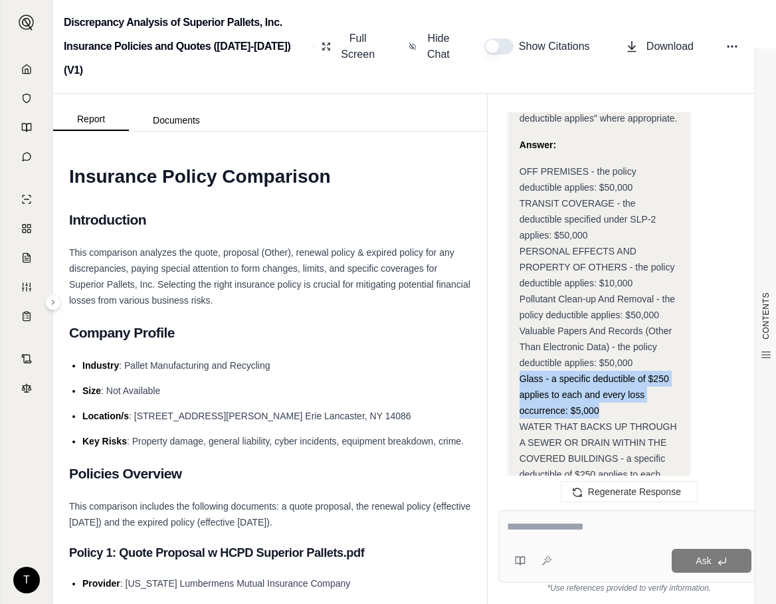
click at [513, 345] on div "Okay, I will create a simple list of the coverages and limits from form SLP-3, …" at bounding box center [599, 101] width 181 height 1127
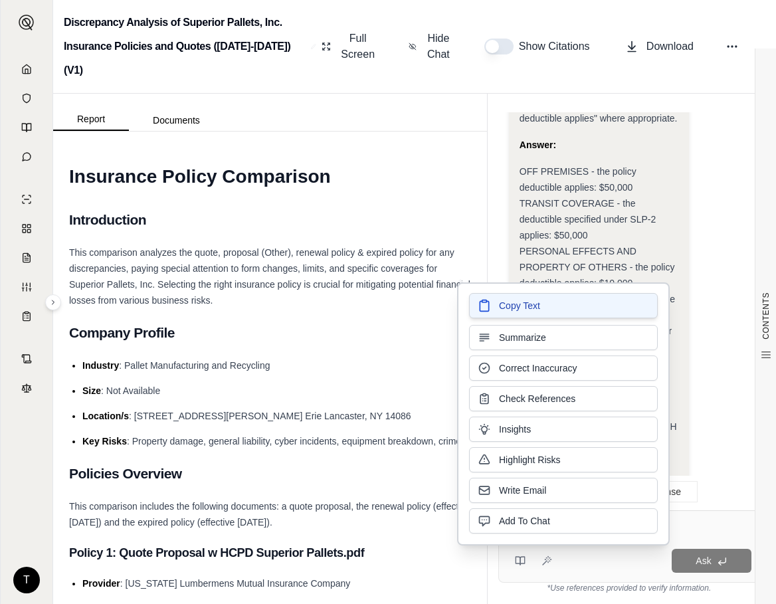
click at [522, 300] on span "Copy Text" at bounding box center [519, 305] width 41 height 13
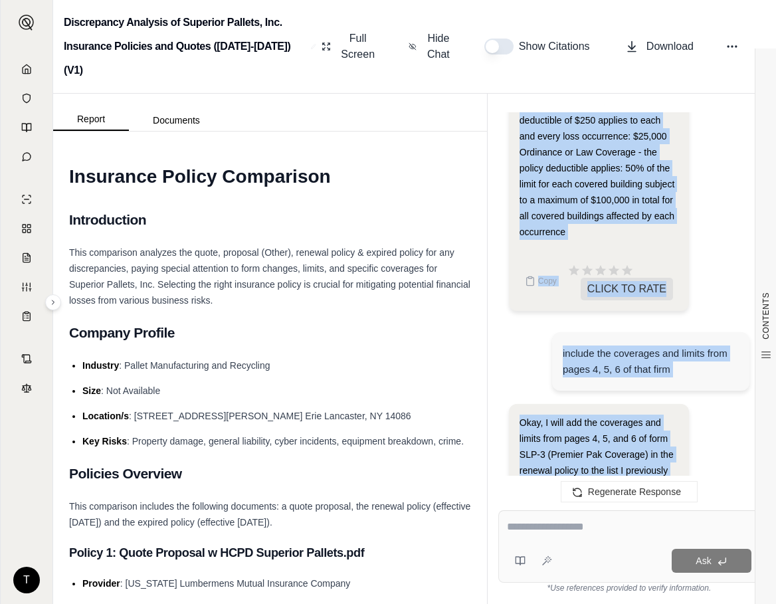
scroll to position [4045, 0]
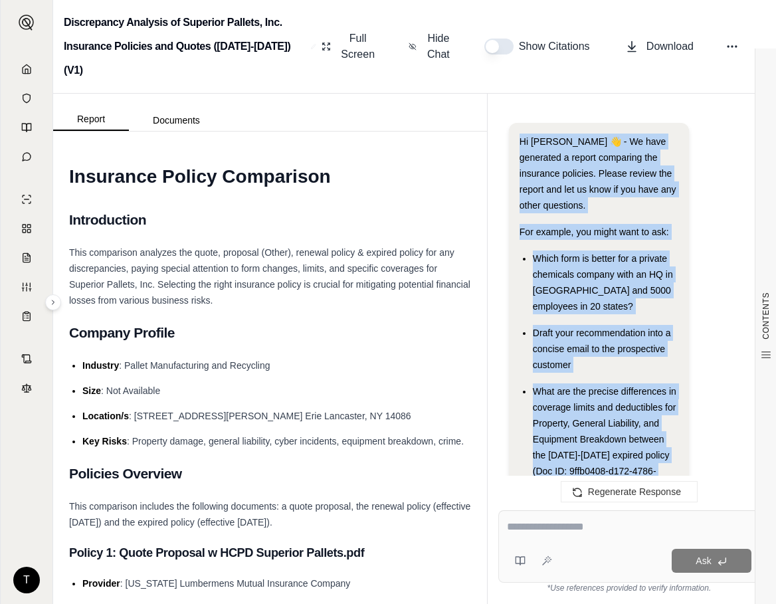
drag, startPoint x: 518, startPoint y: 309, endPoint x: 630, endPoint y: 156, distance: 189.2
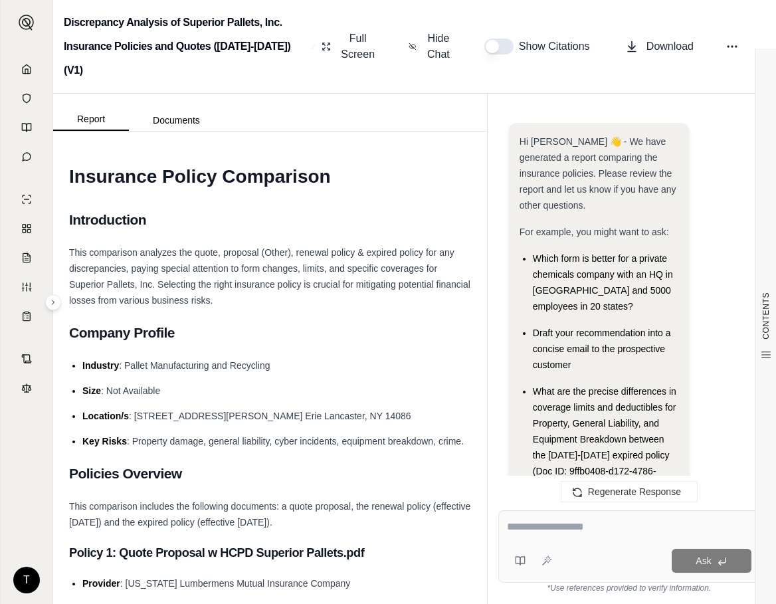
scroll to position [5362, 0]
